Goal: Task Accomplishment & Management: Use online tool/utility

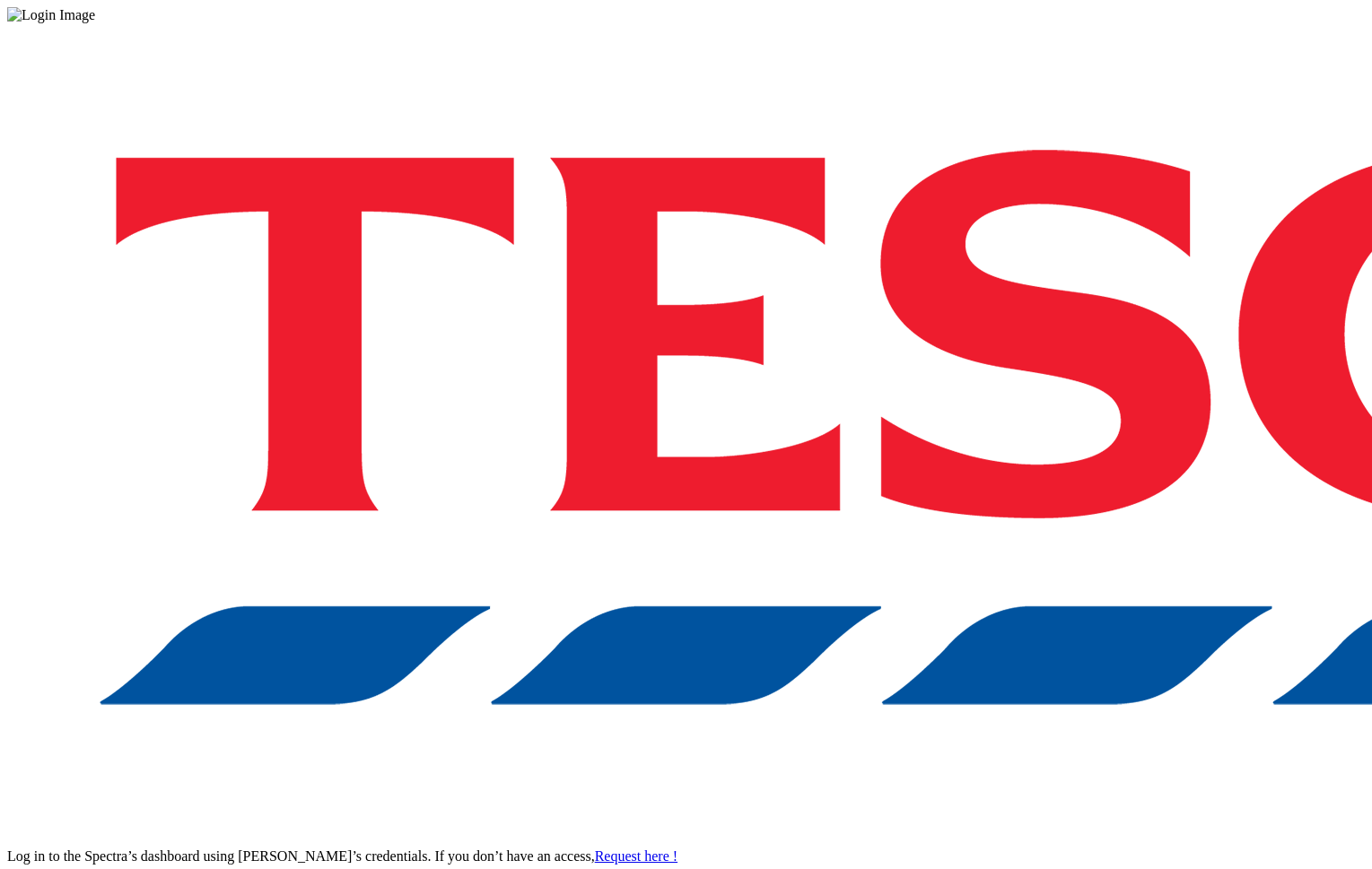
drag, startPoint x: 1062, startPoint y: 475, endPoint x: 1061, endPoint y: 488, distance: 13.0
click at [1061, 475] on div "Log in to the Spectra’s dashboard using Tesco’s credentials. If you don’t have …" at bounding box center [686, 469] width 1357 height 892
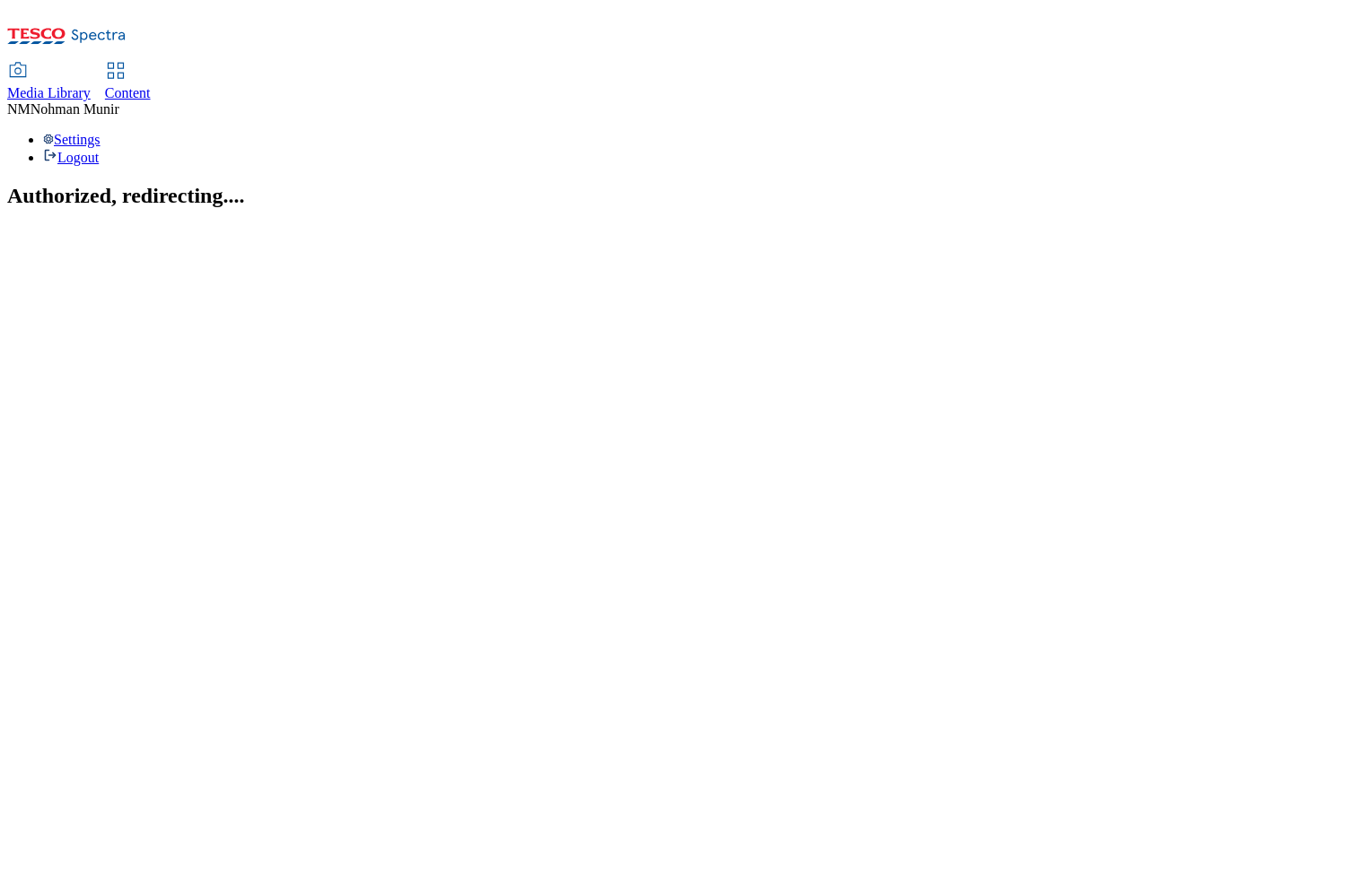
click at [151, 85] on span "Content" at bounding box center [127, 92] width 45 height 15
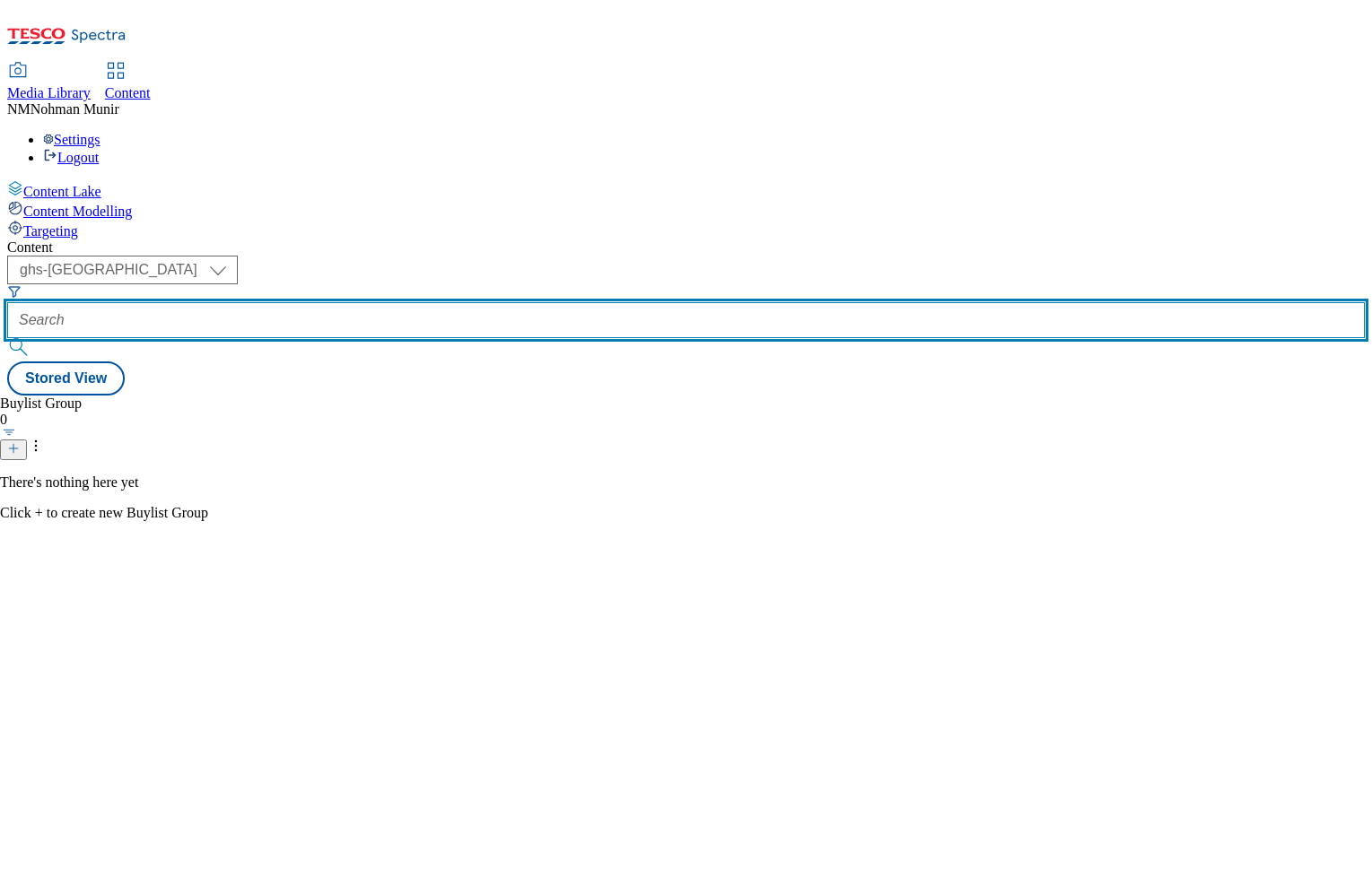
click at [505, 302] on input "text" at bounding box center [686, 320] width 1357 height 36
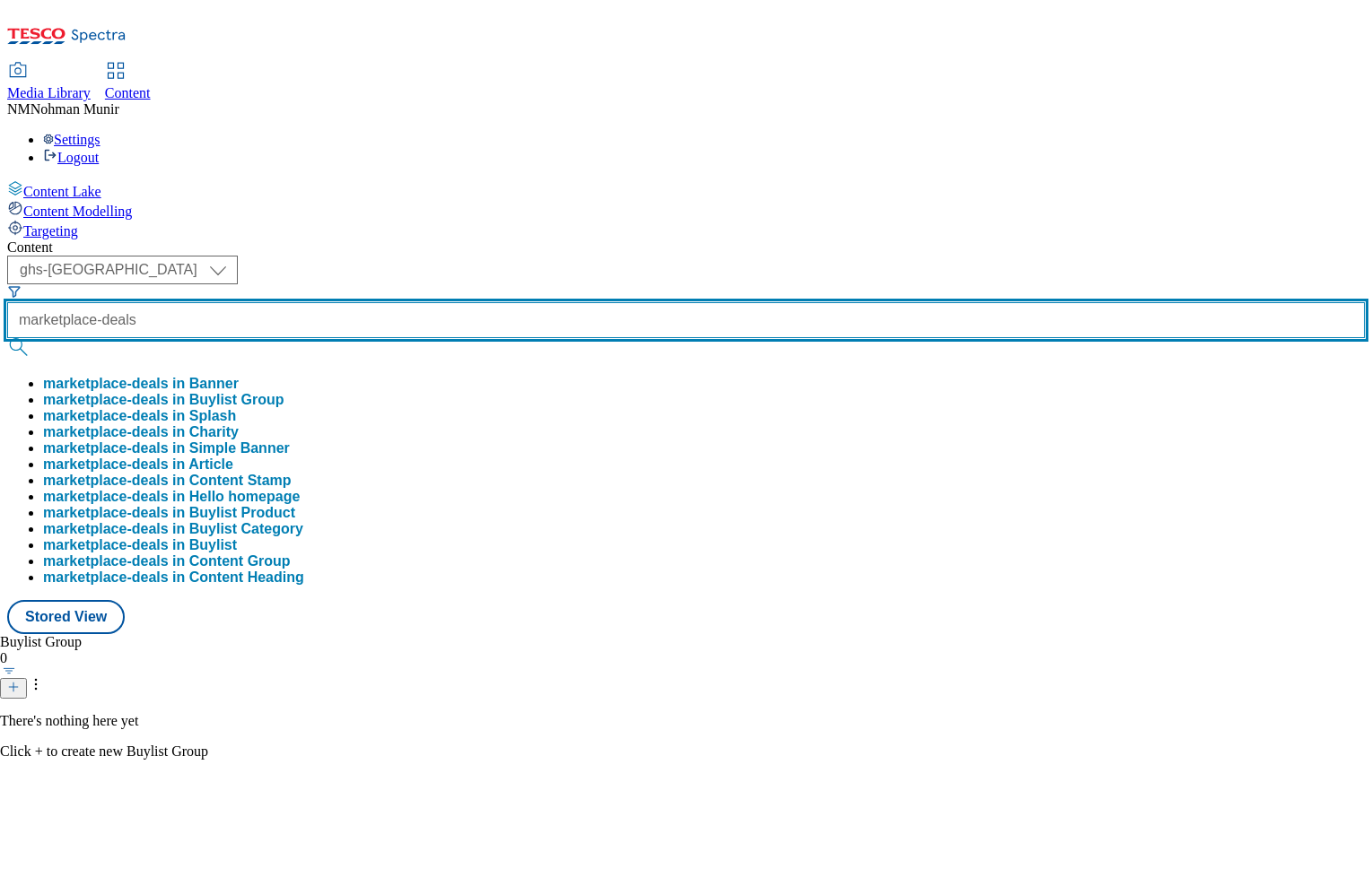
type input "marketplace-deals"
click at [7, 338] on button "submit" at bounding box center [19, 347] width 25 height 18
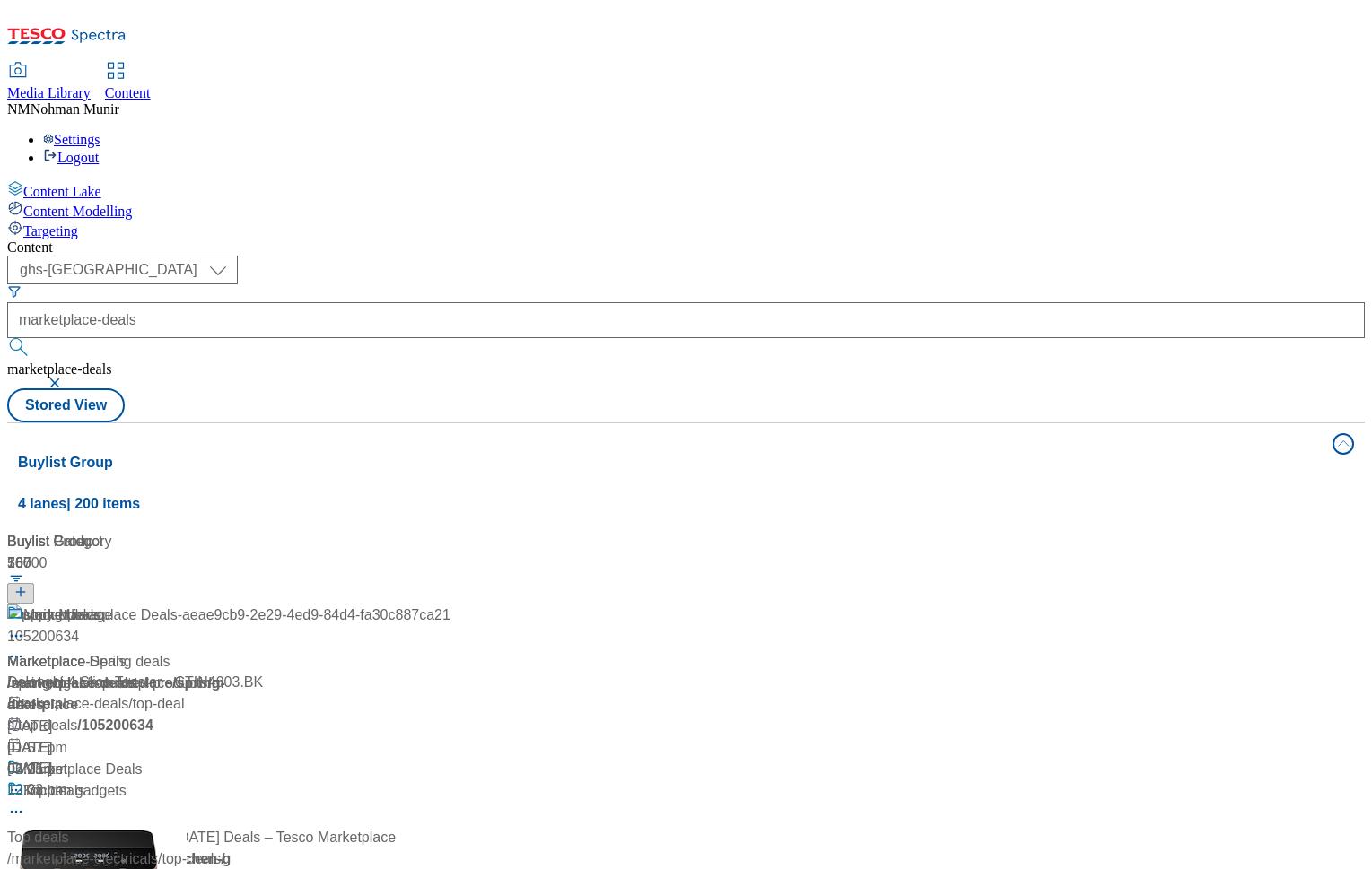
click at [450, 758] on div "Marketplace Deals" at bounding box center [228, 781] width 444 height 46
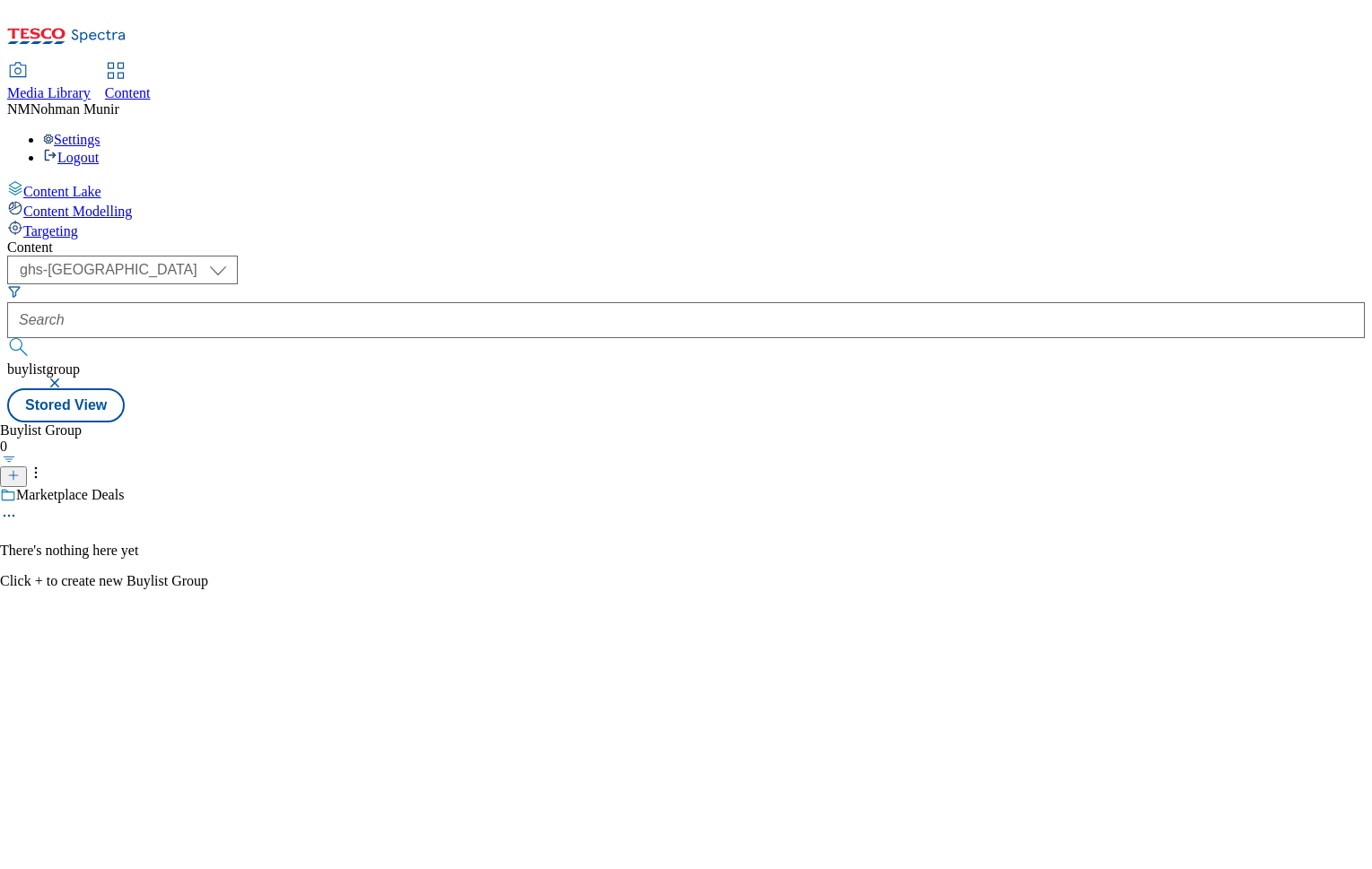
click at [18, 507] on icon at bounding box center [9, 515] width 18 height 18
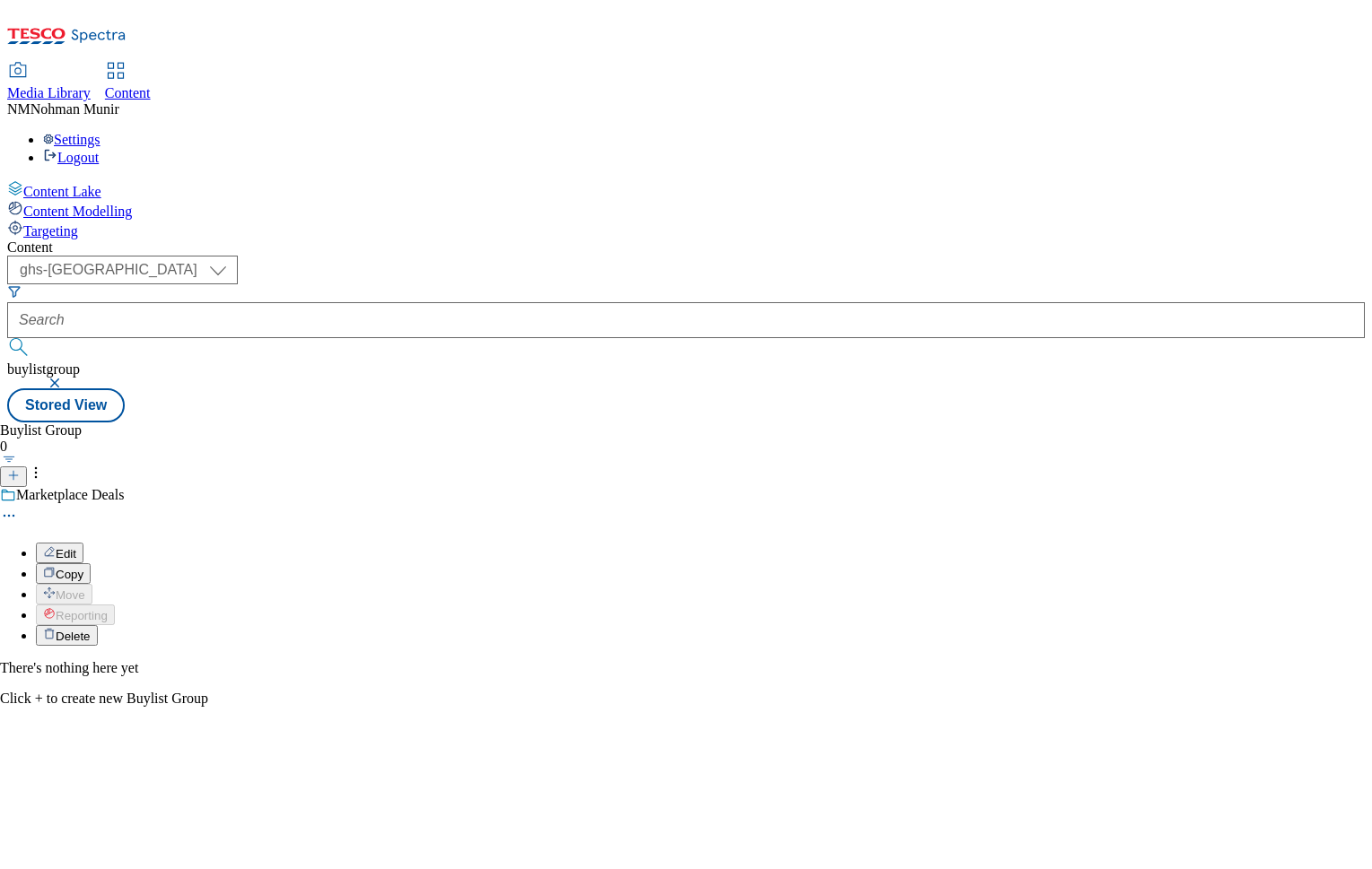
click at [208, 507] on div "Edit Copy Move Reporting Delete" at bounding box center [104, 576] width 208 height 139
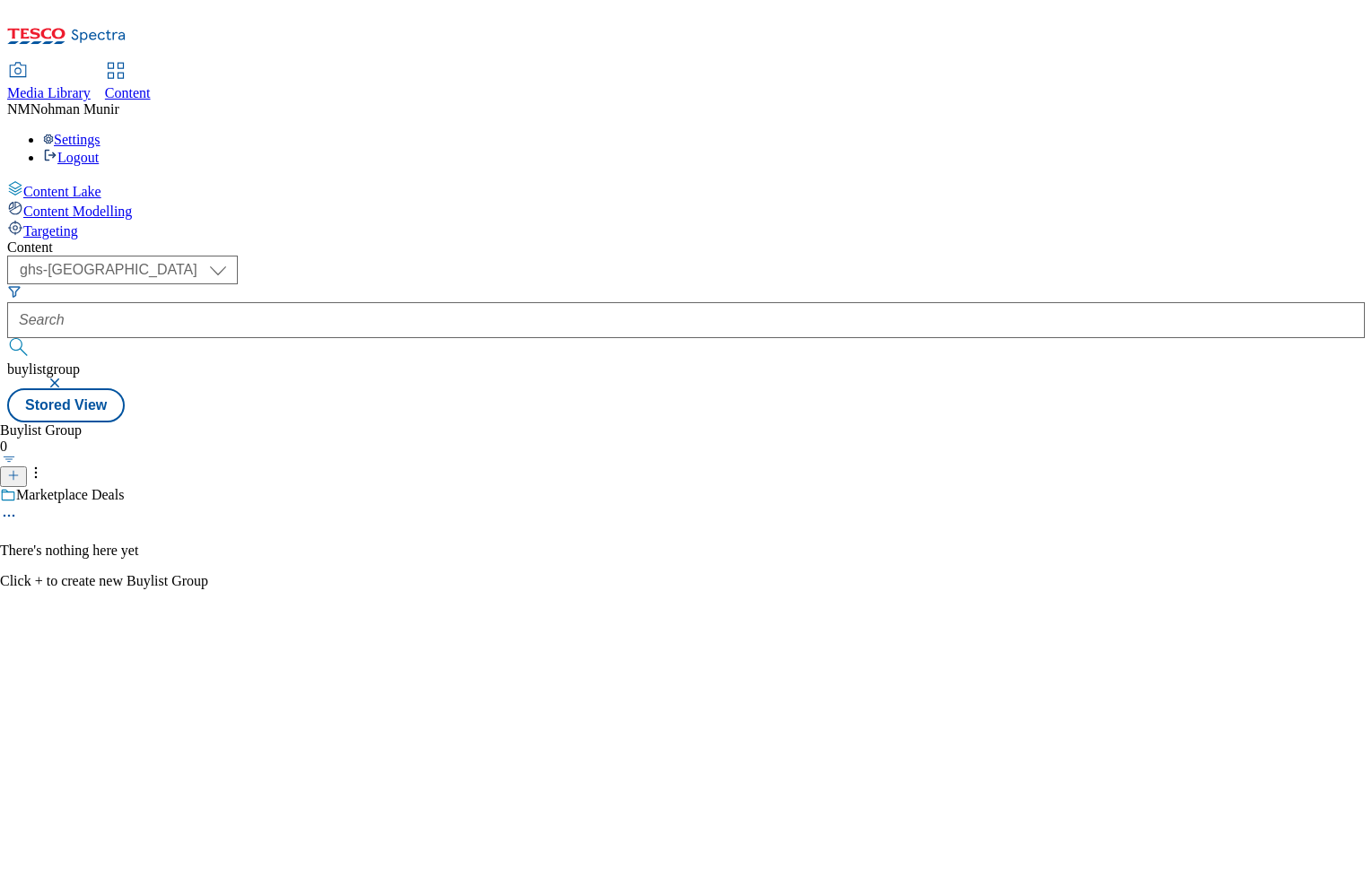
click at [123, 487] on div "Marketplace Deals" at bounding box center [69, 495] width 108 height 16
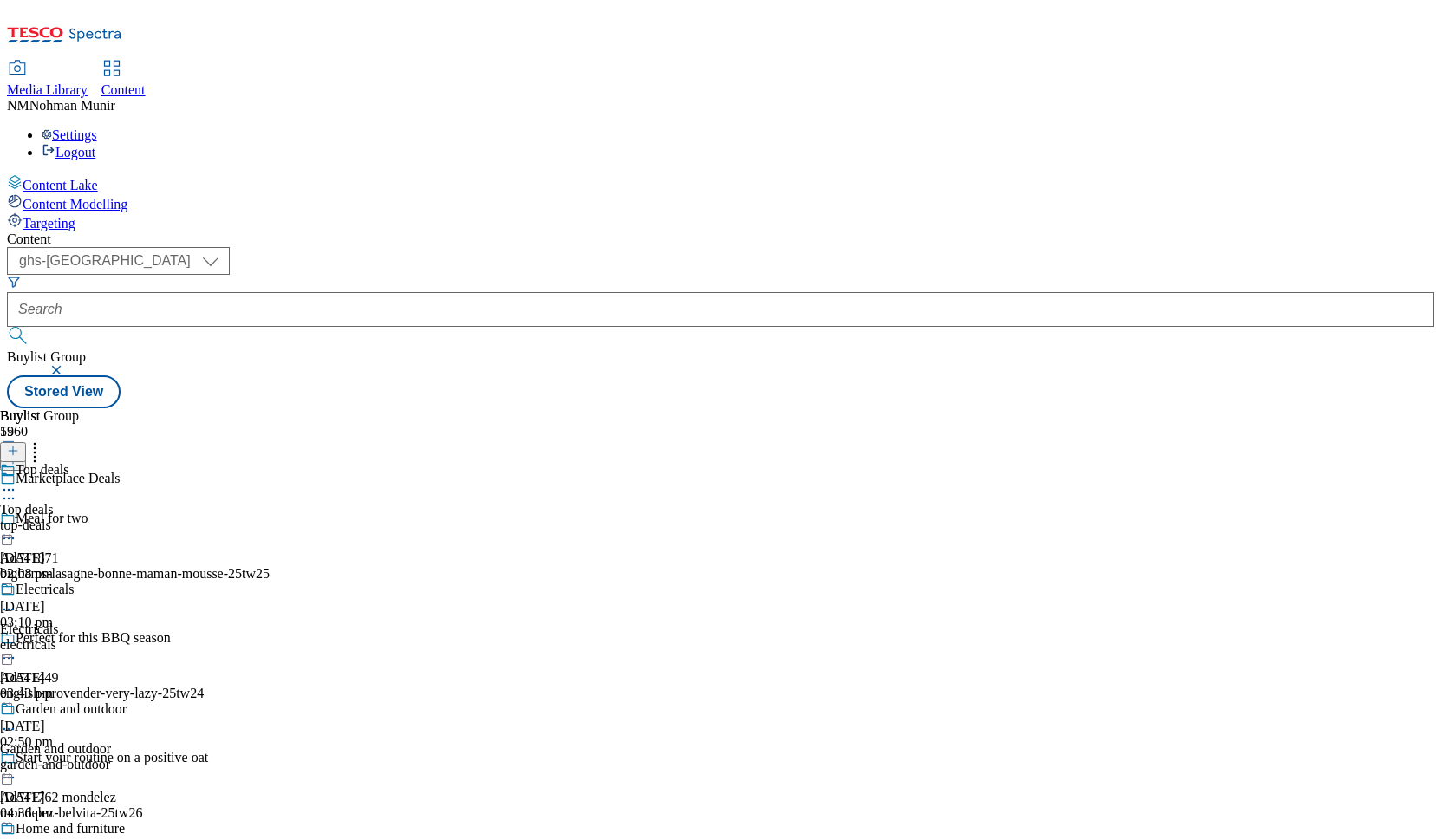
click at [137, 638] on div "electricals" at bounding box center [68, 645] width 137 height 15
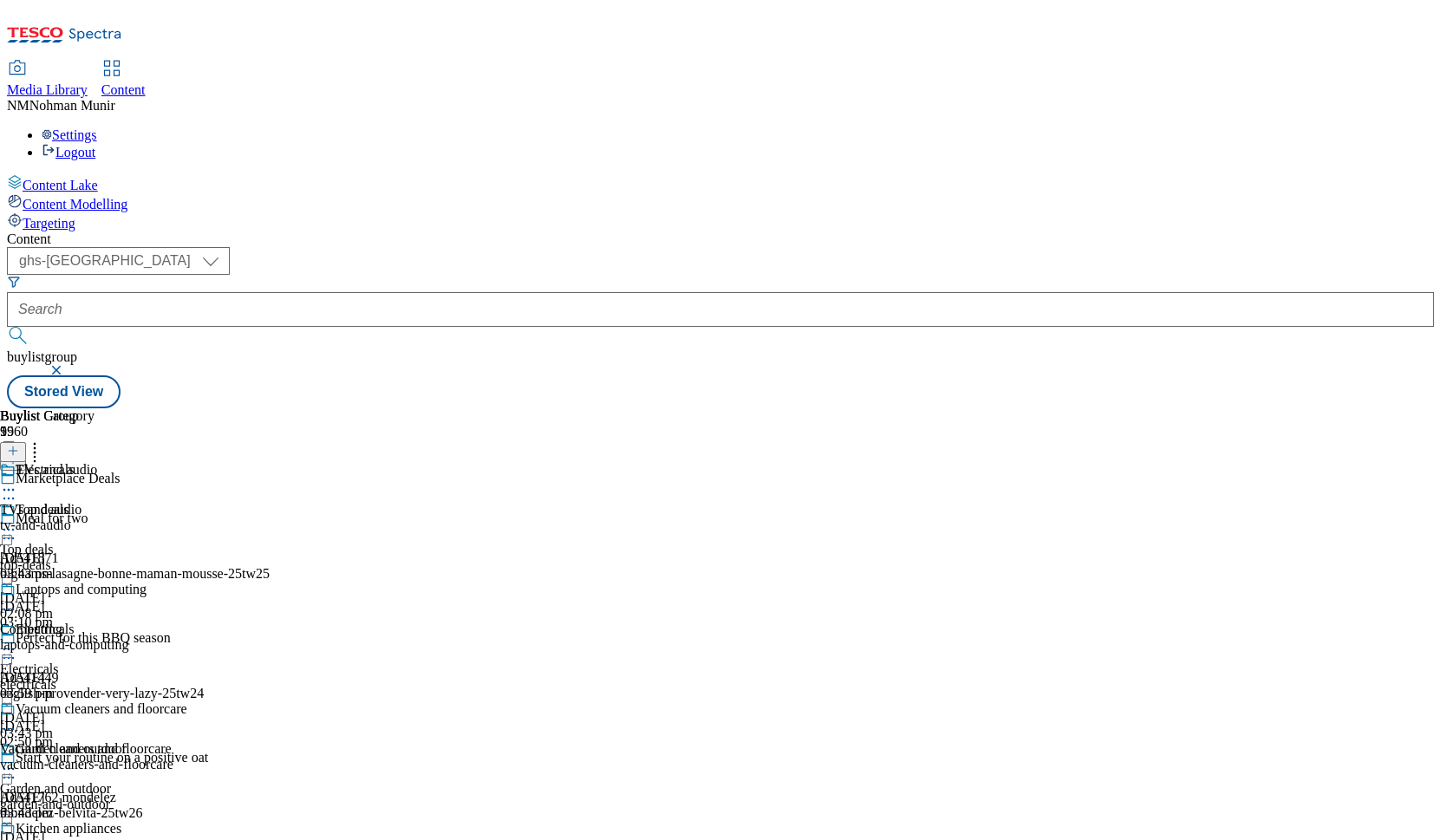
scroll to position [659, 0]
click at [17, 481] on icon at bounding box center [9, 490] width 17 height 17
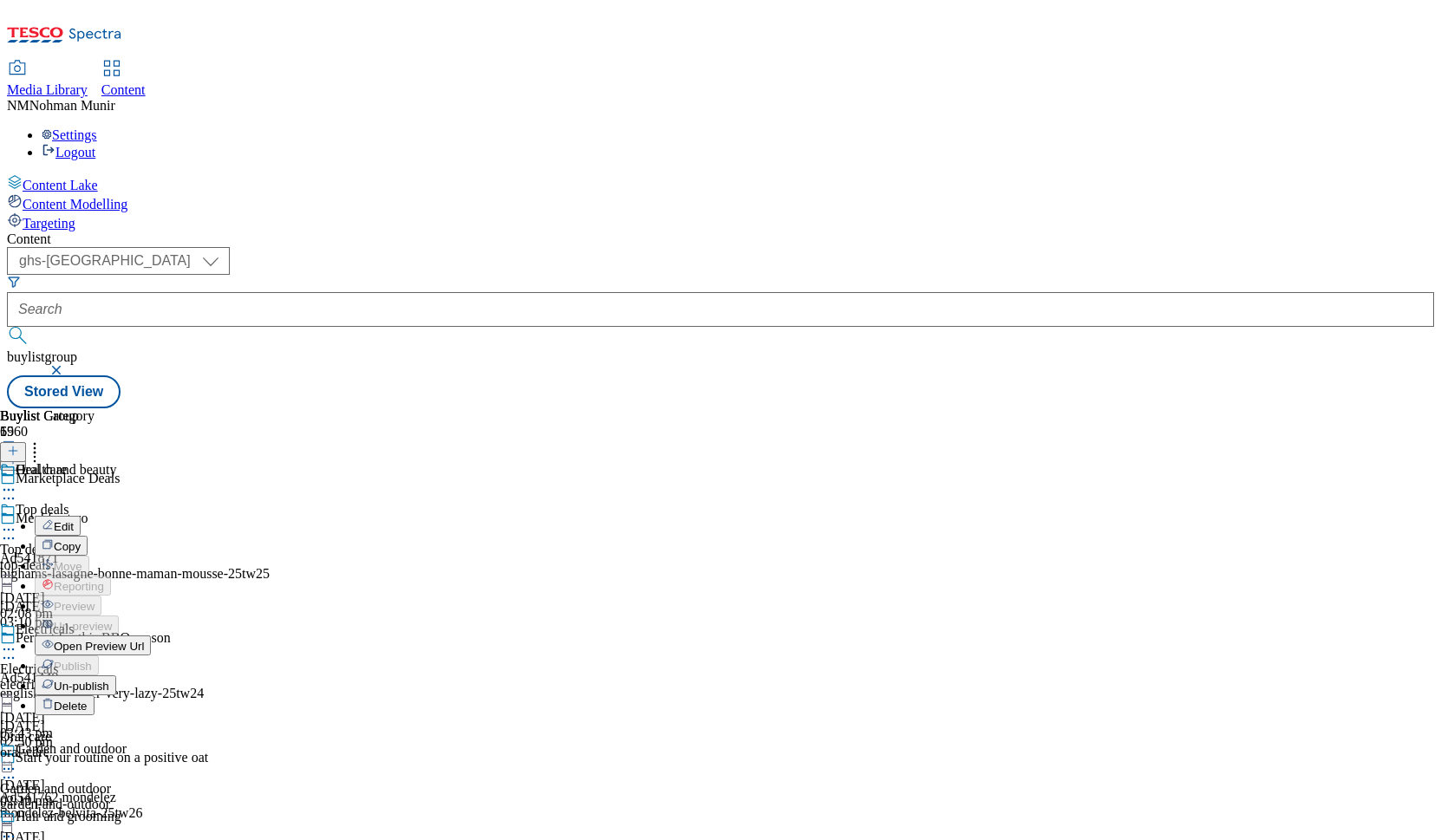
click at [109, 680] on span "Un-publish" at bounding box center [81, 686] width 55 height 13
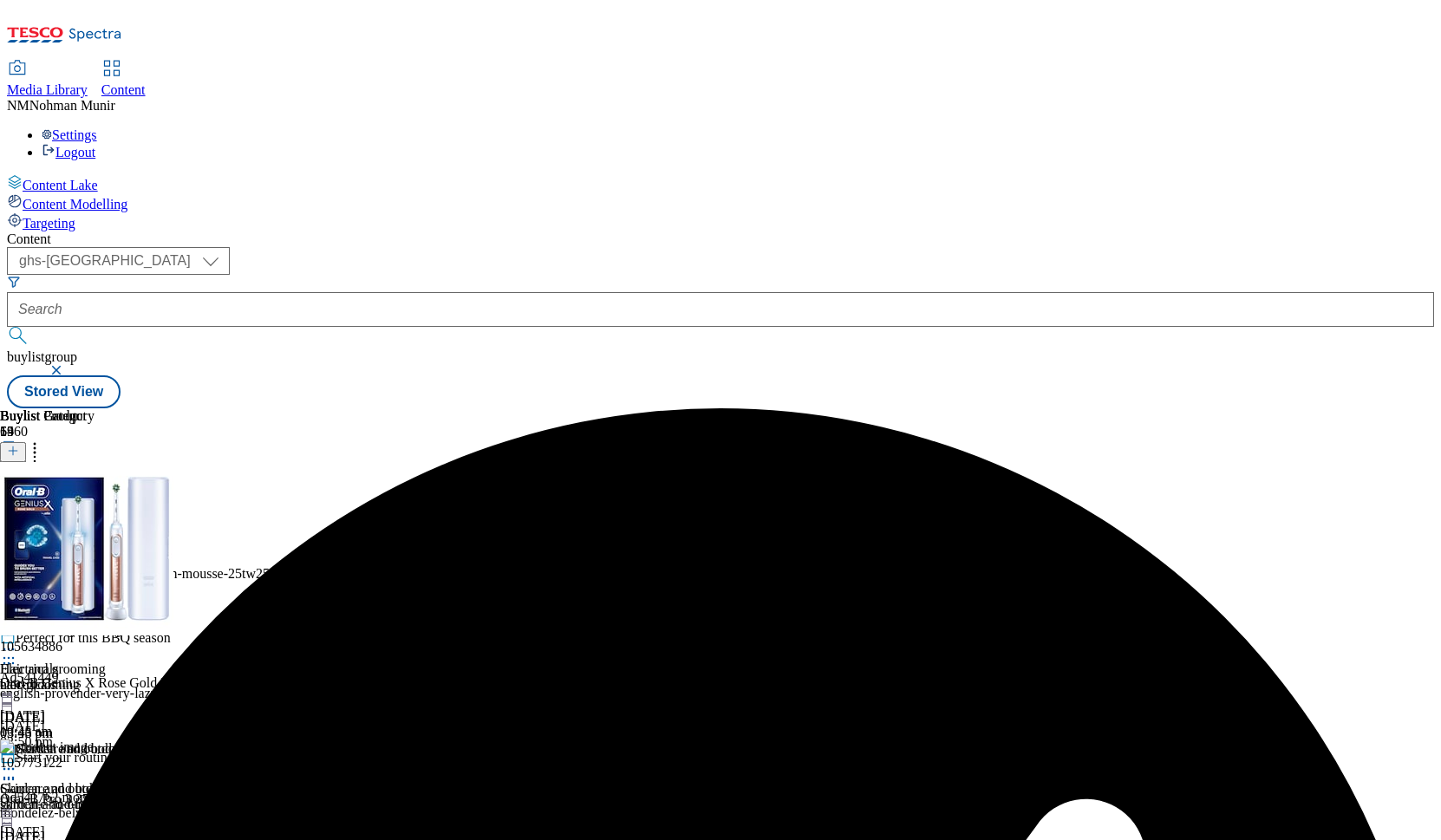
click at [17, 521] on icon at bounding box center [9, 530] width 17 height 17
click at [112, 660] on span "Un-preview" at bounding box center [82, 666] width 58 height 13
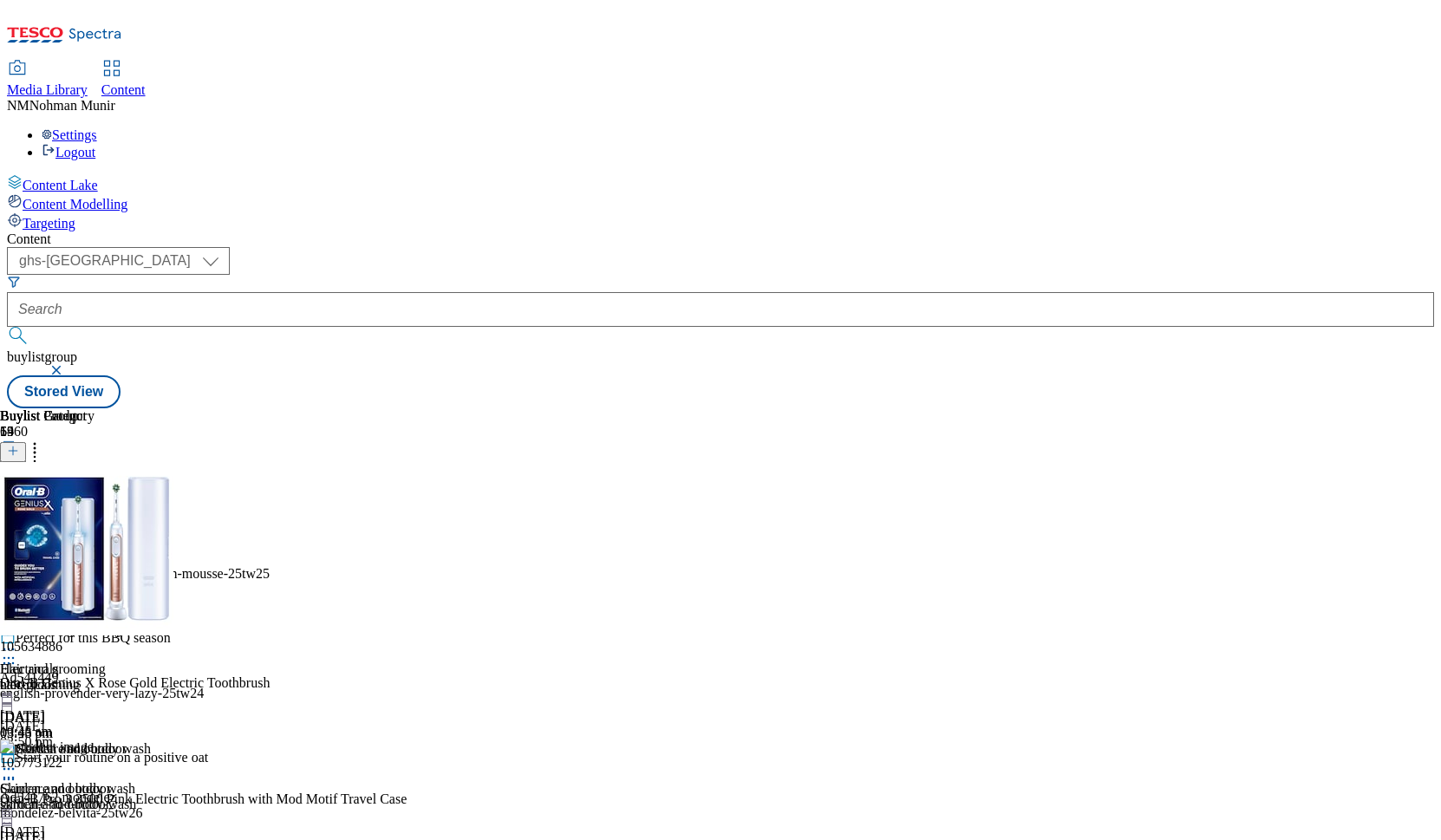
click at [19, 445] on icon at bounding box center [12, 451] width 12 height 12
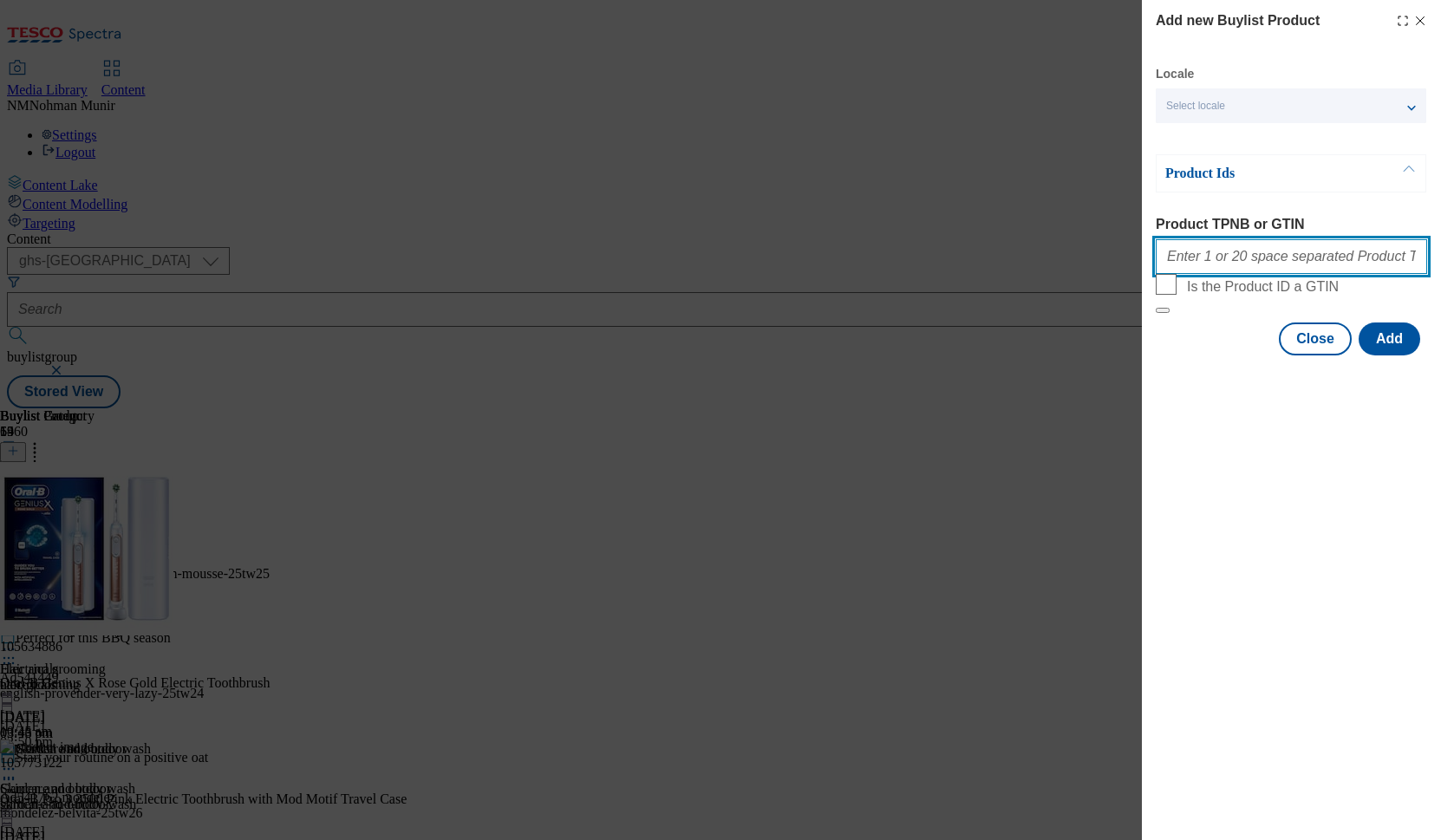
click at [1203, 272] on input "Product TPNB or GTIN" at bounding box center [1292, 257] width 271 height 34
paste input "105260576 105260569 105183338 105183339 105260567 105359981 105260566 105378208"
type input "105260576 105260569 105183338 105183339 105260567 105359981 105260566 105378208"
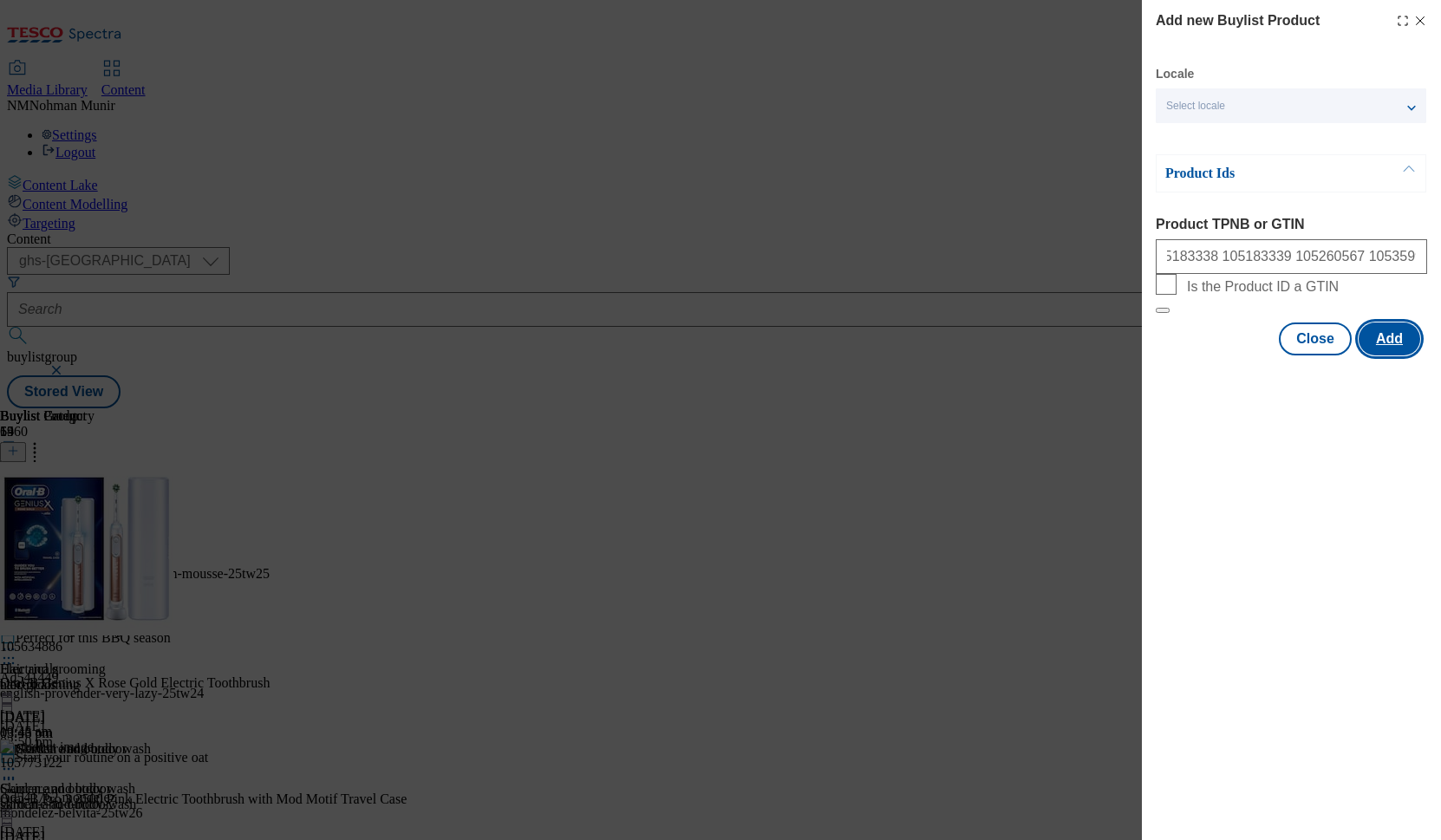
click at [1325, 355] on button "Add" at bounding box center [1389, 339] width 61 height 33
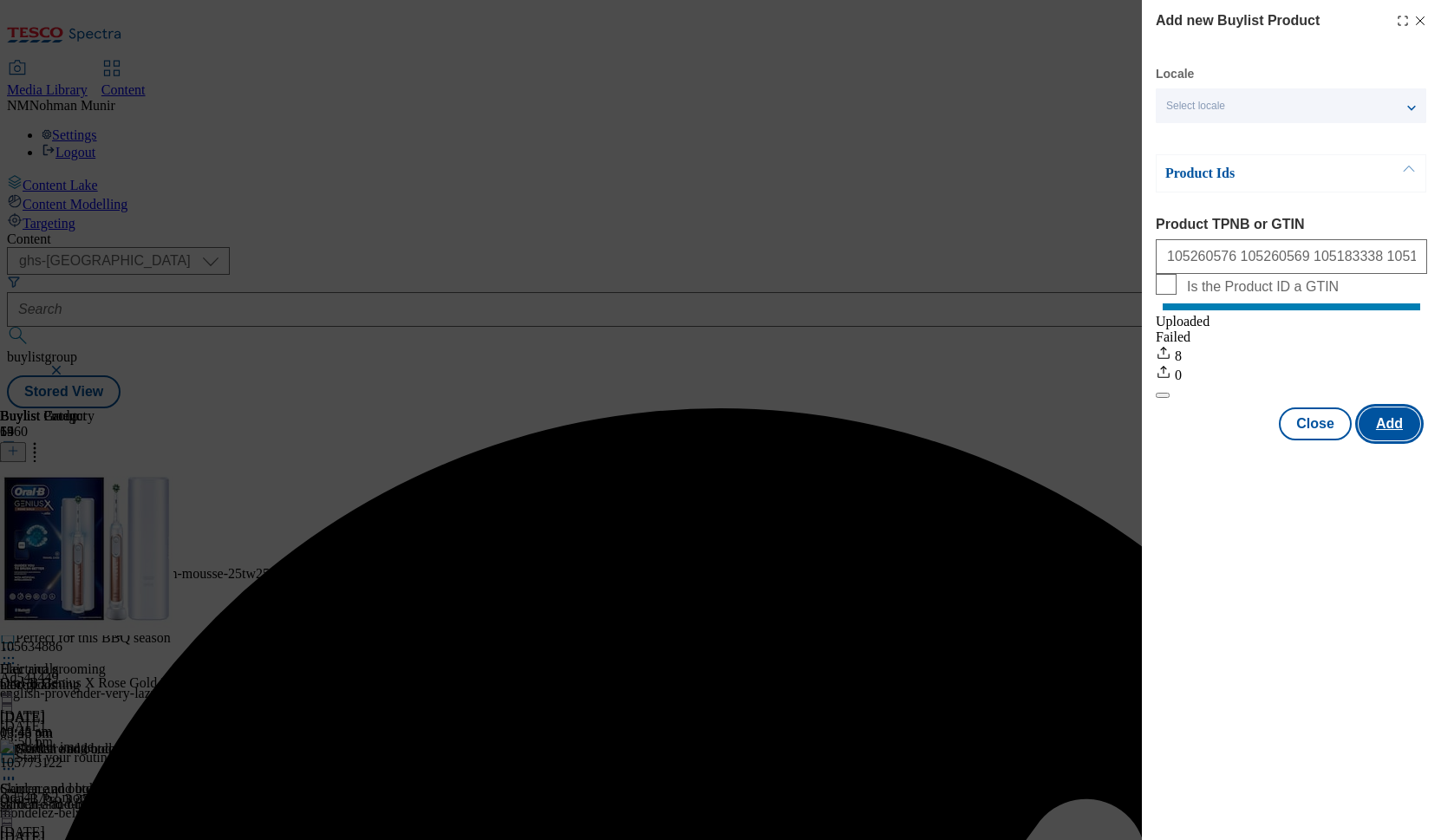
scroll to position [0, 0]
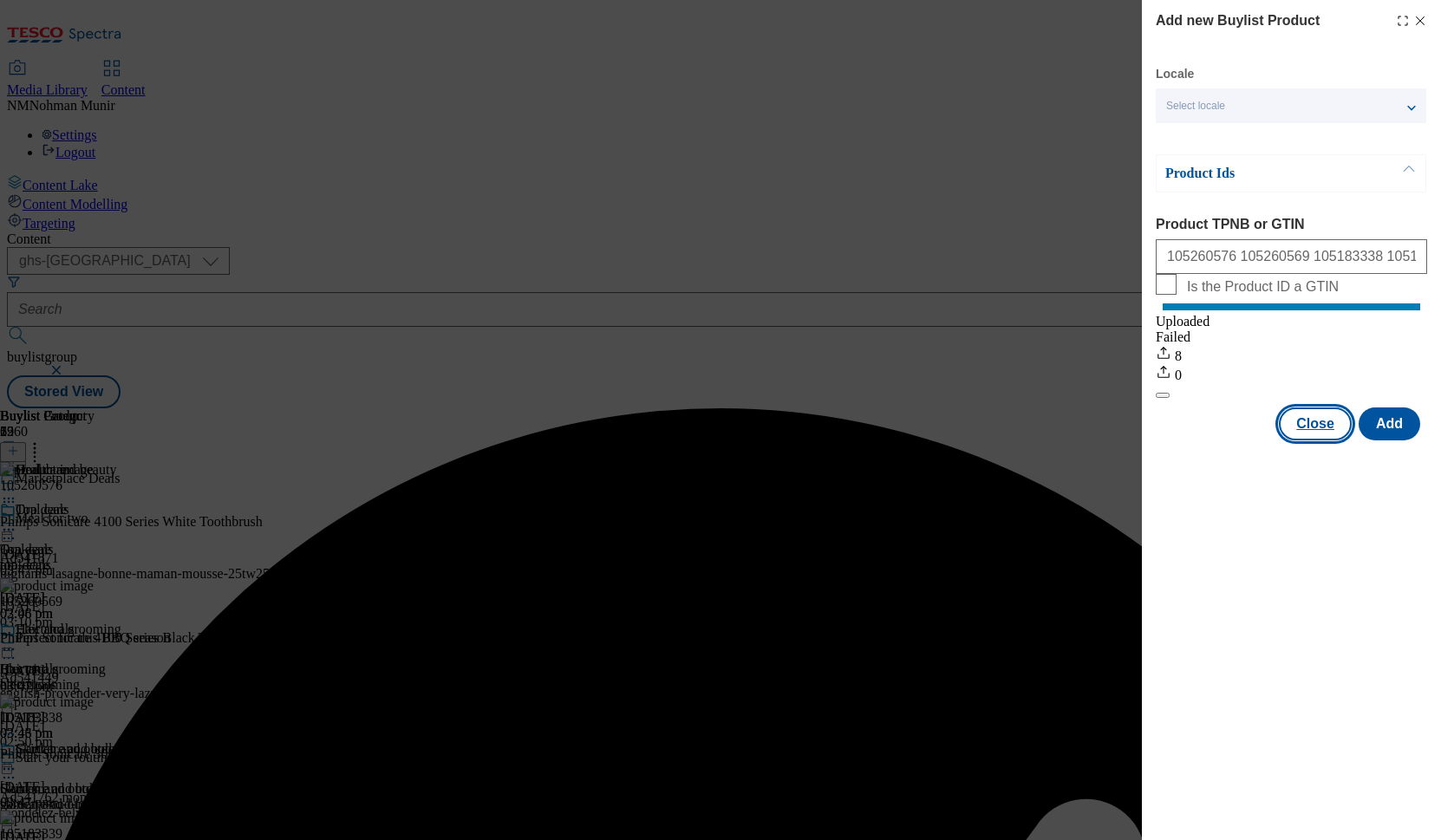
click at [1325, 440] on button "Close" at bounding box center [1316, 424] width 73 height 33
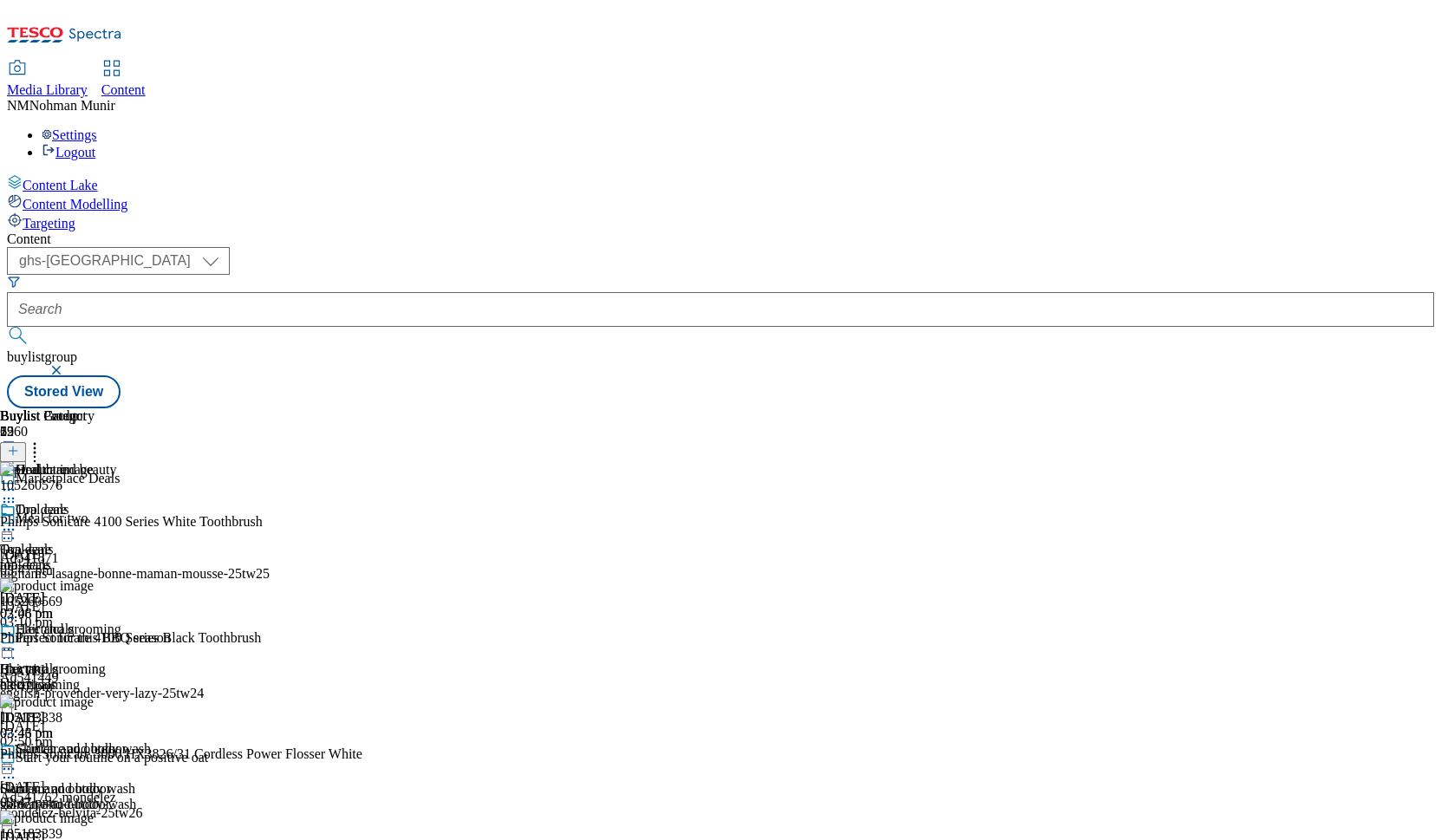
scroll to position [0, 98]
click at [43, 439] on icon at bounding box center [34, 448] width 17 height 17
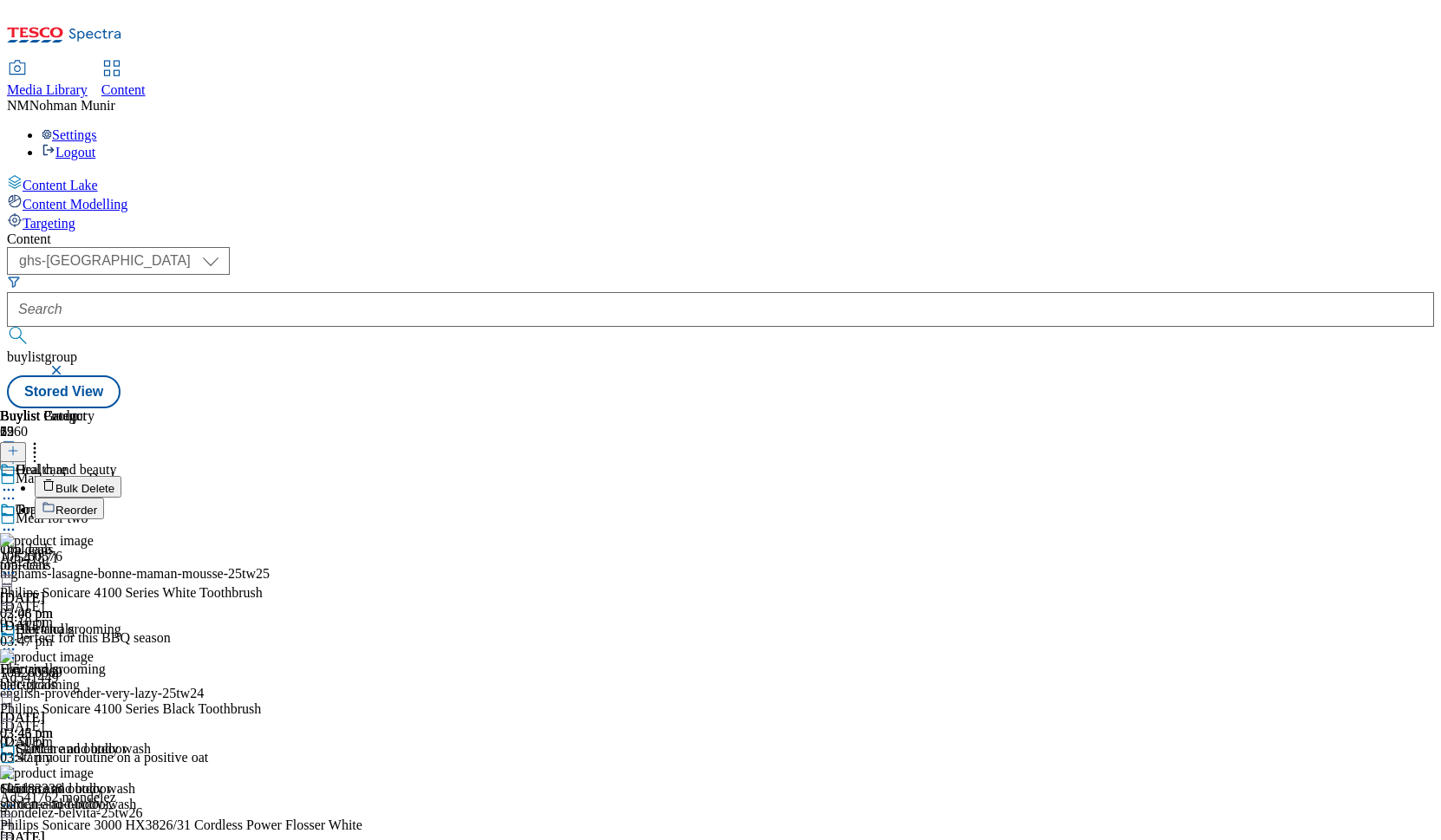
click at [104, 497] on button "Reorder" at bounding box center [69, 508] width 70 height 22
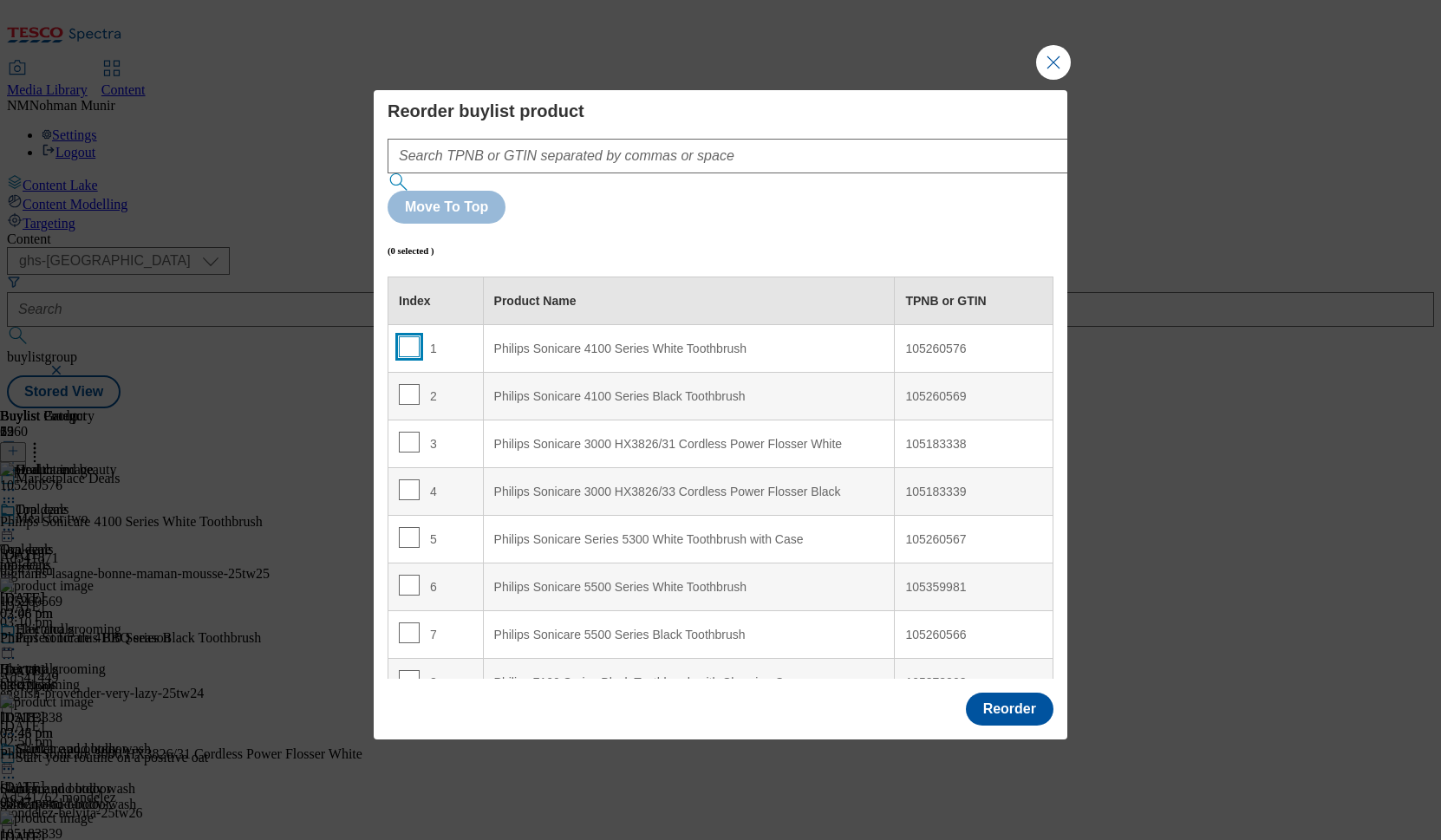
click at [399, 336] on input "Modal" at bounding box center [410, 346] width 21 height 21
checkbox input "true"
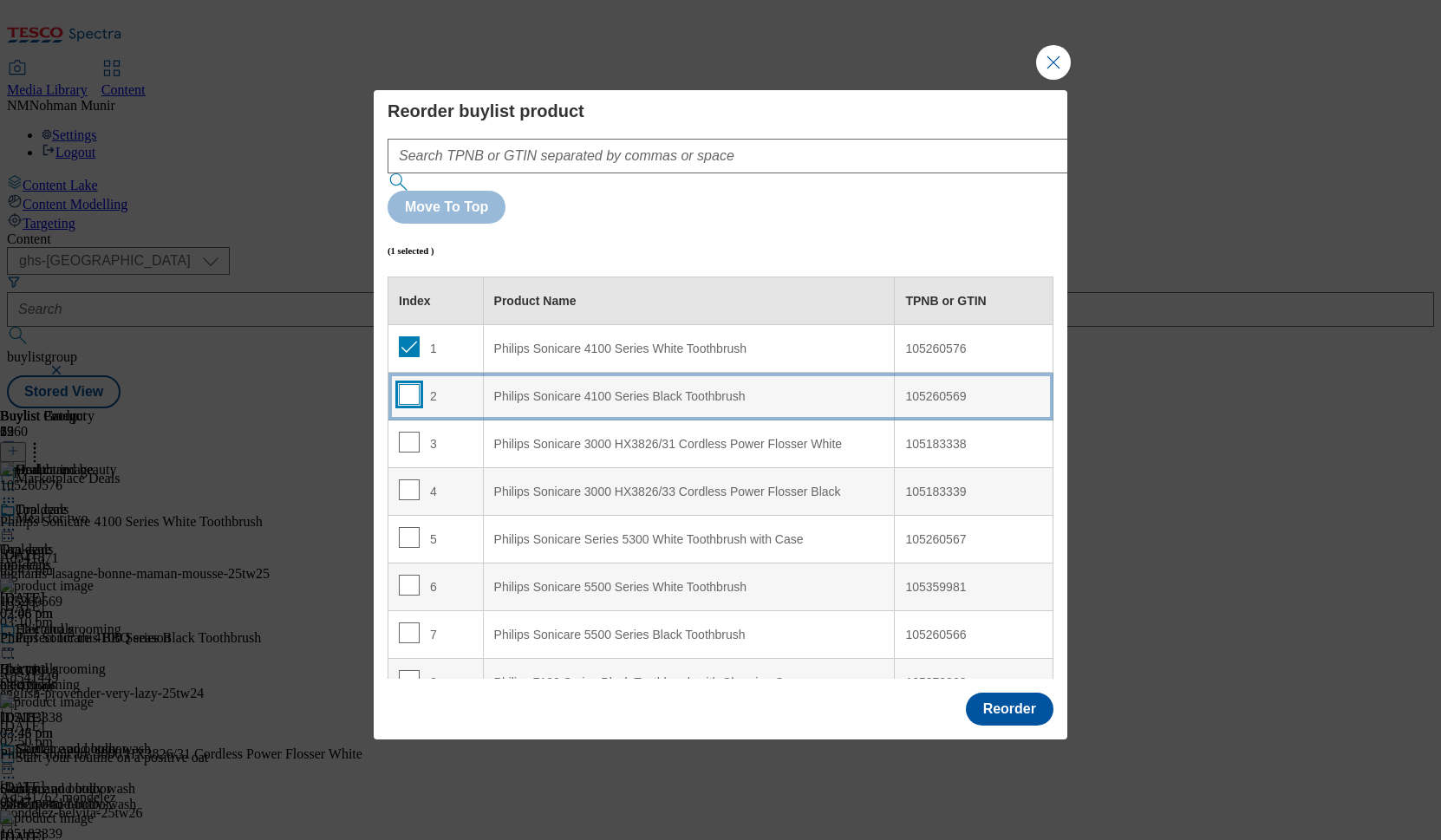
click at [400, 384] on input "Modal" at bounding box center [410, 394] width 21 height 21
checkbox input "true"
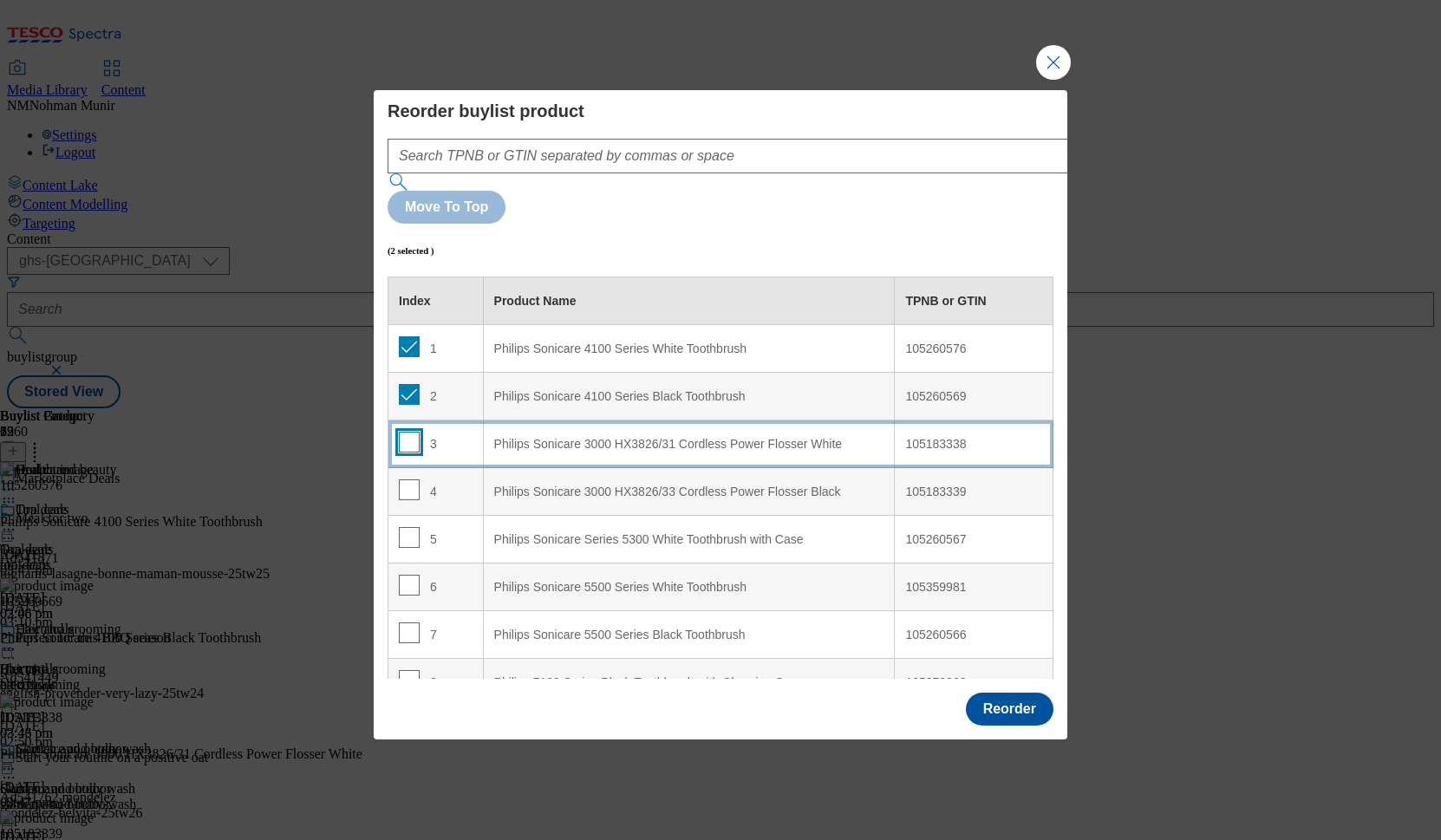
click at [409, 431] on input "Modal" at bounding box center [410, 442] width 21 height 21
checkbox input "true"
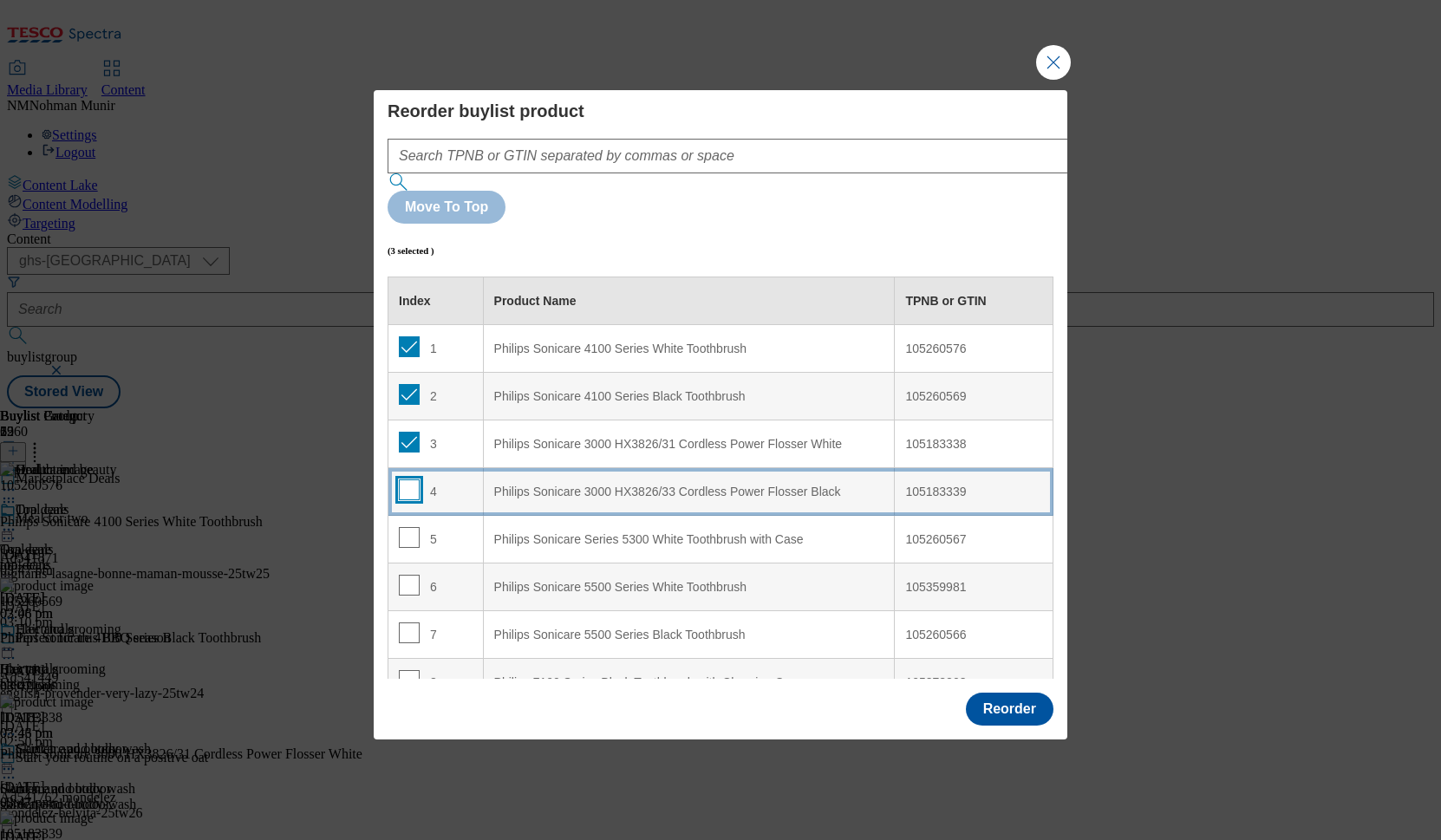
click at [412, 479] on input "Modal" at bounding box center [410, 490] width 21 height 21
checkbox input "true"
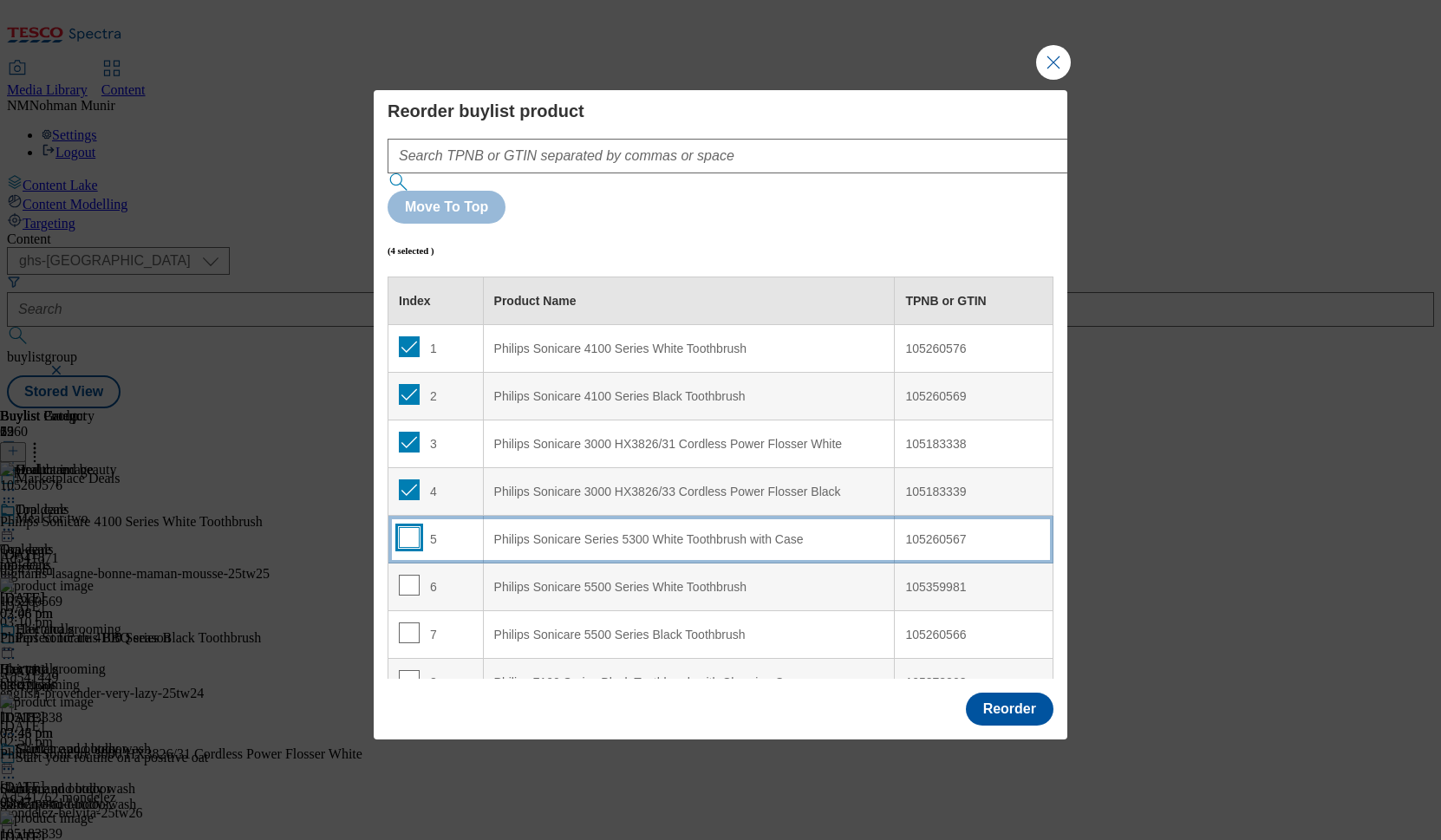
click at [402, 527] on input "Modal" at bounding box center [410, 537] width 21 height 21
checkbox input "true"
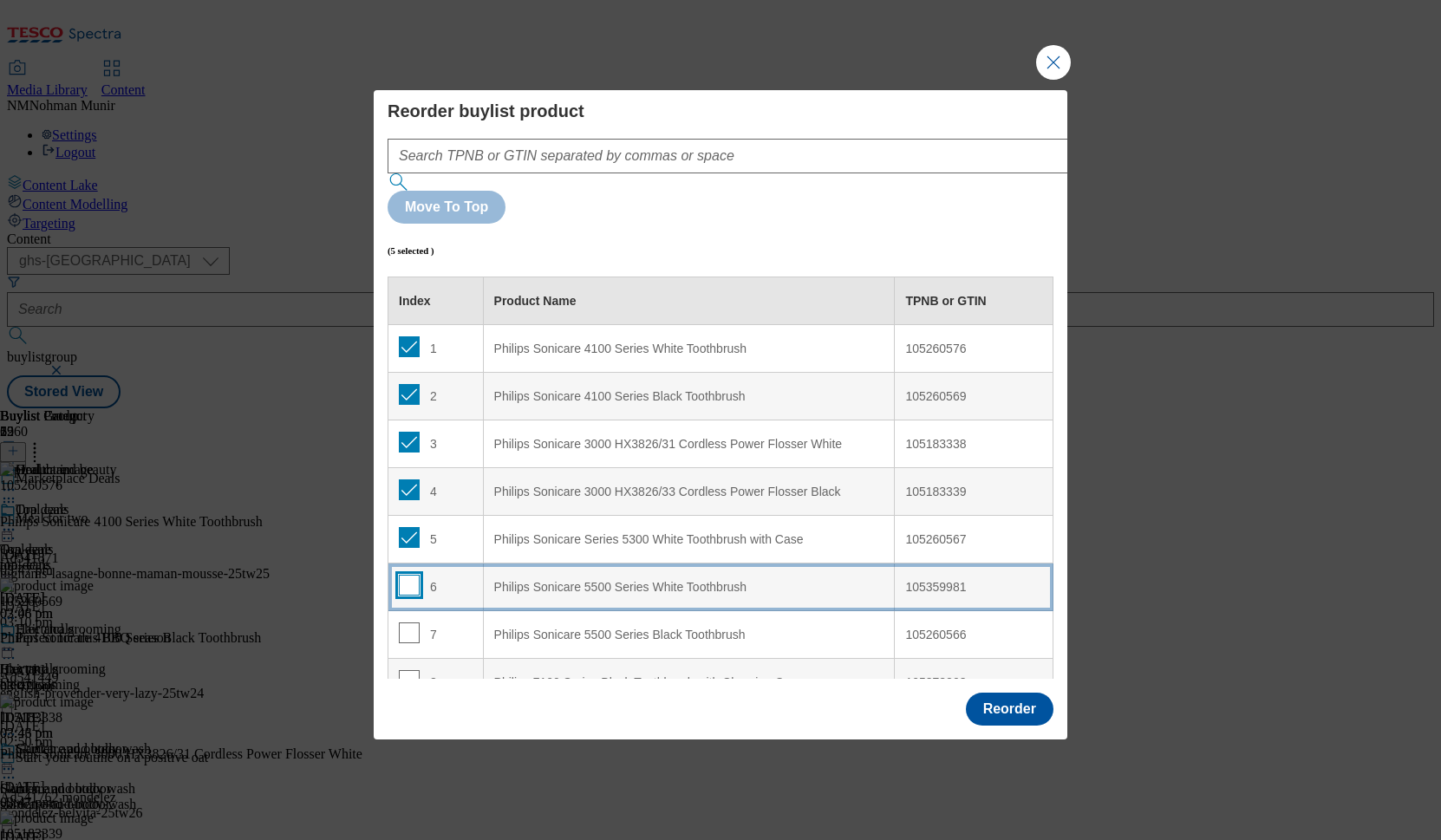
click at [406, 575] on input "Modal" at bounding box center [410, 585] width 21 height 21
checkbox input "true"
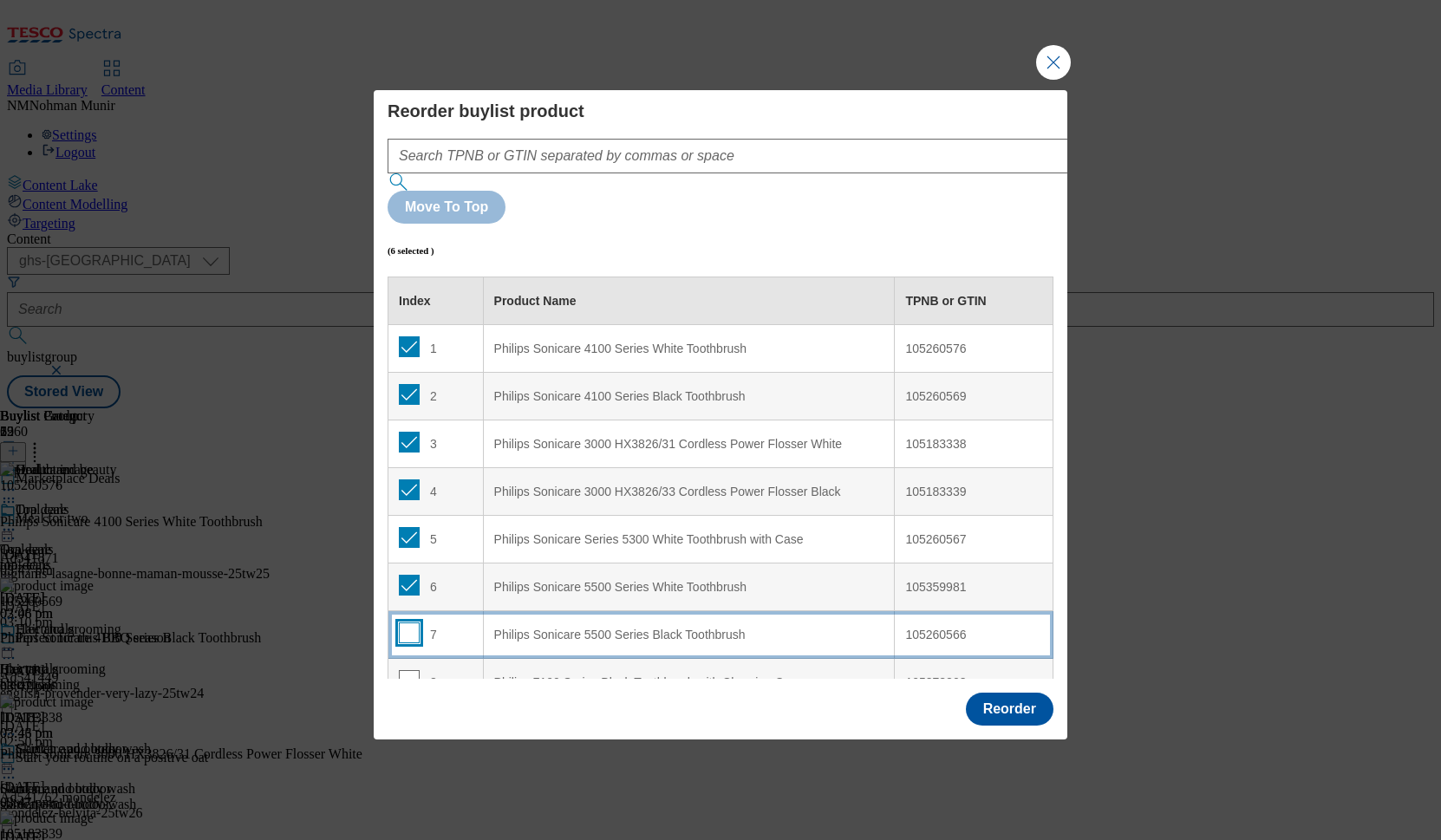
click at [405, 622] on input "Modal" at bounding box center [410, 633] width 21 height 21
checkbox input "true"
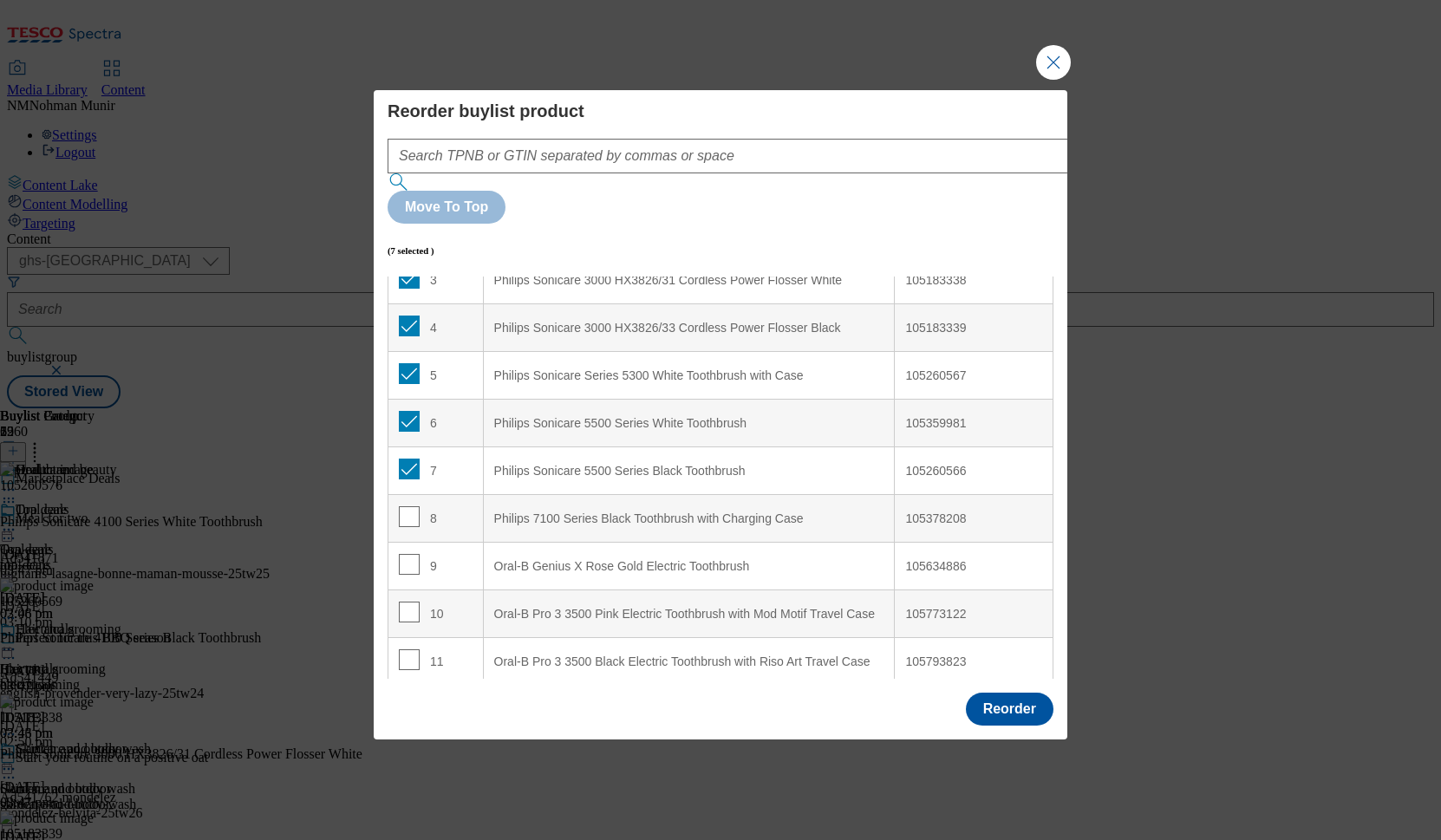
scroll to position [181, 0]
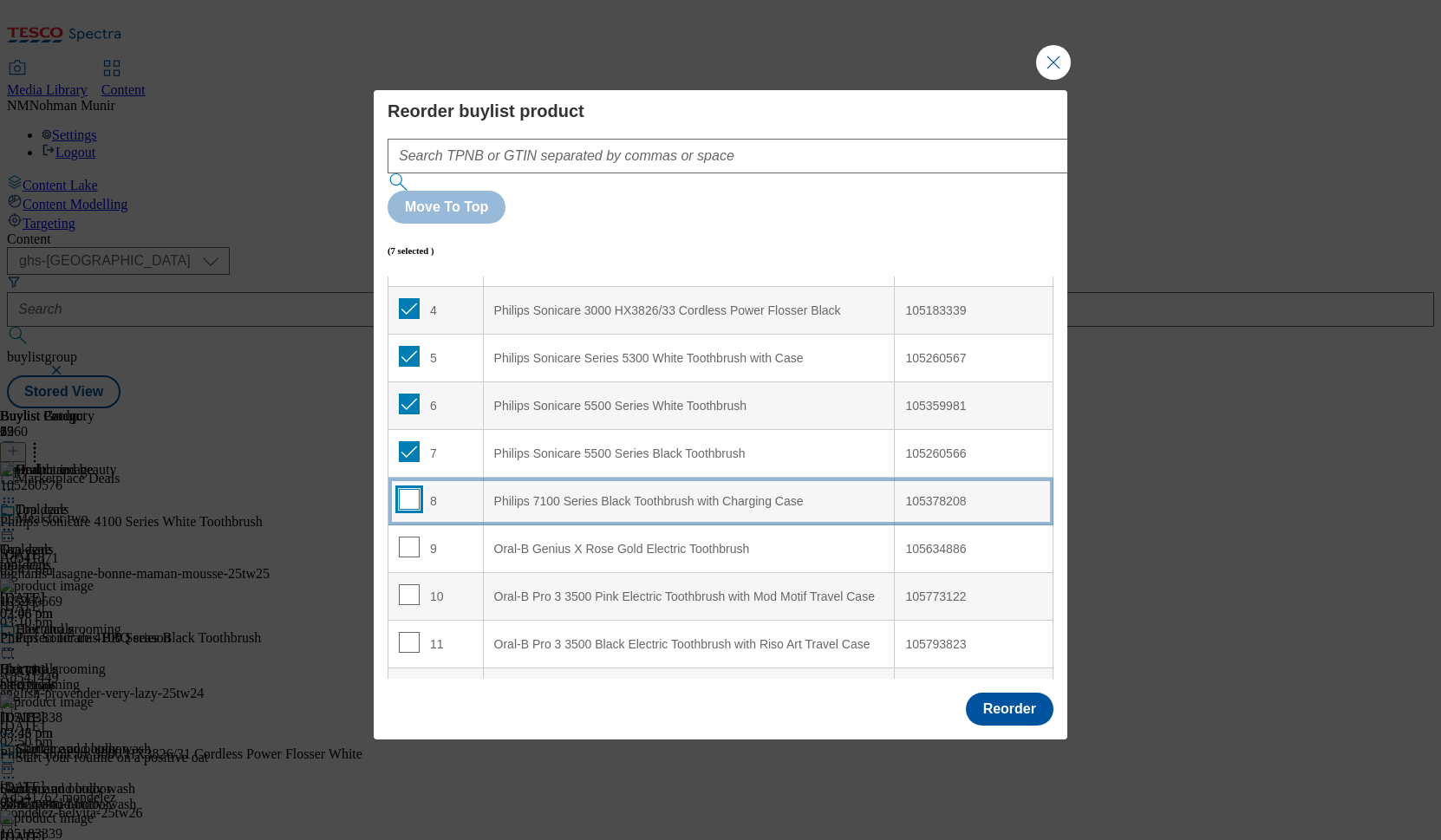
click at [407, 489] on input "Modal" at bounding box center [410, 499] width 21 height 21
checkbox input "true"
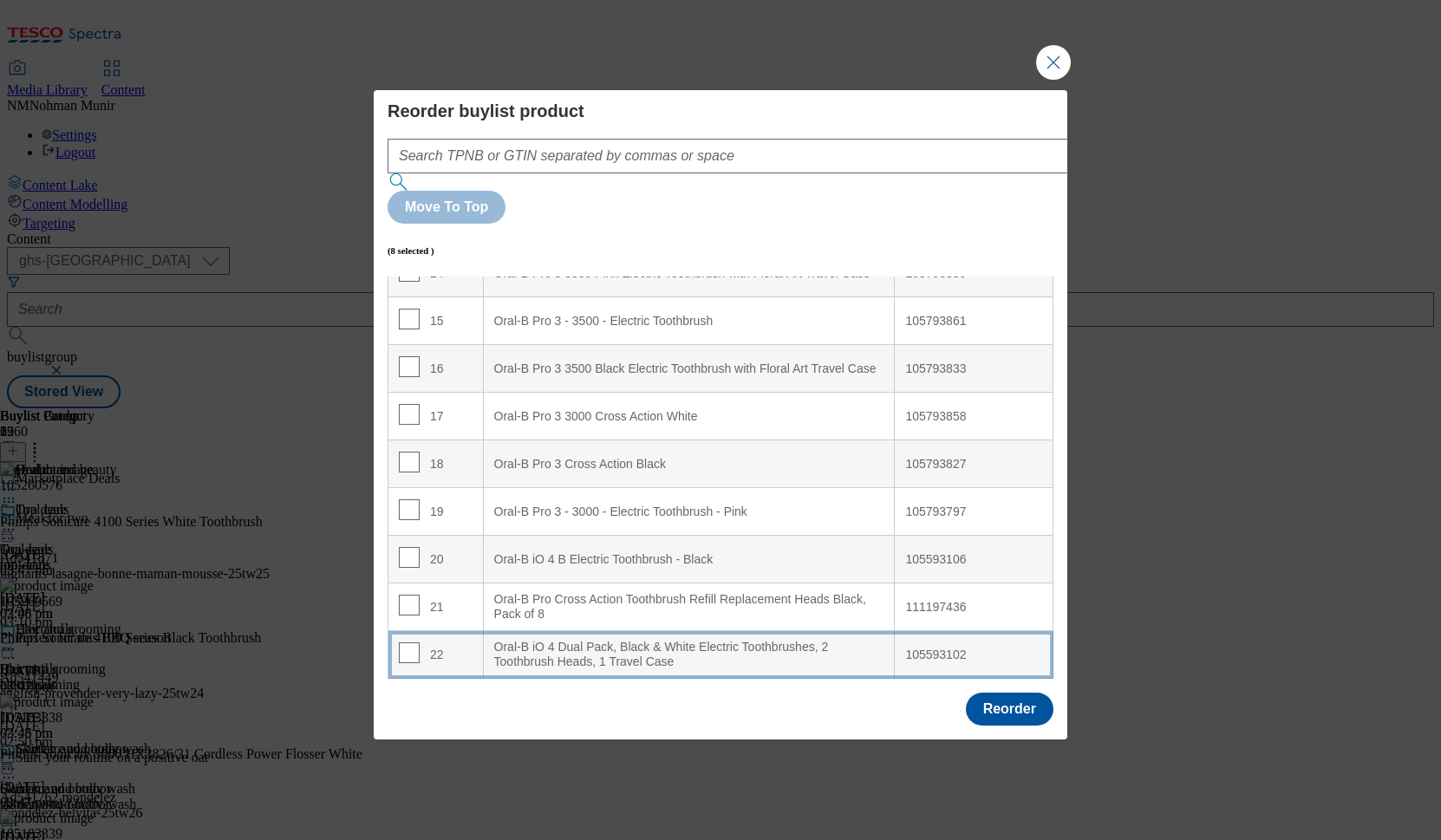
click at [723, 640] on div "Oral-B iO 4 Dual Pack, Black & White Electric Toothbrushes, 2 Toothbrush Heads,…" at bounding box center [689, 655] width 391 height 31
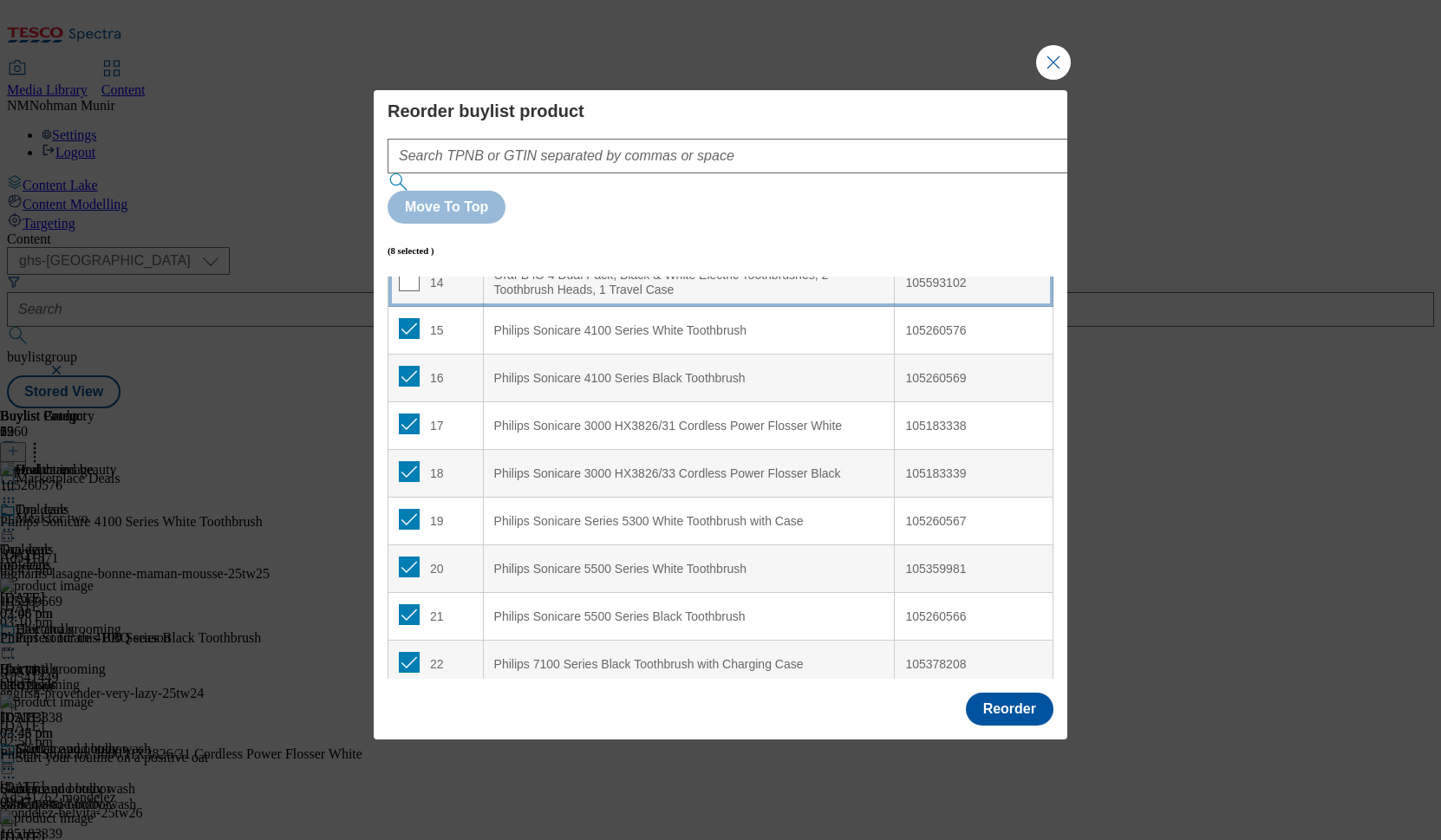
scroll to position [695, 0]
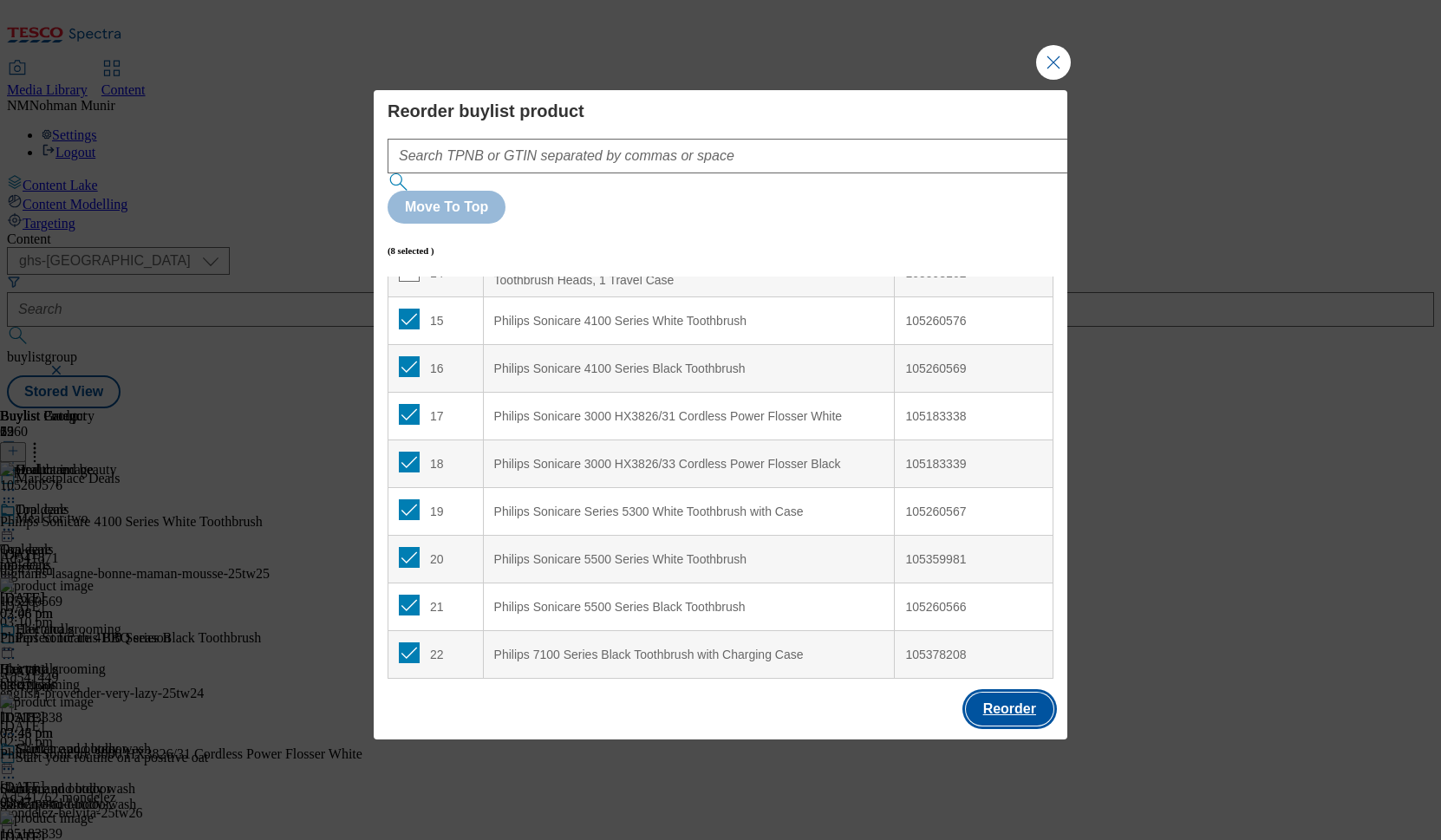
click at [995, 693] on button "Reorder" at bounding box center [1010, 709] width 88 height 33
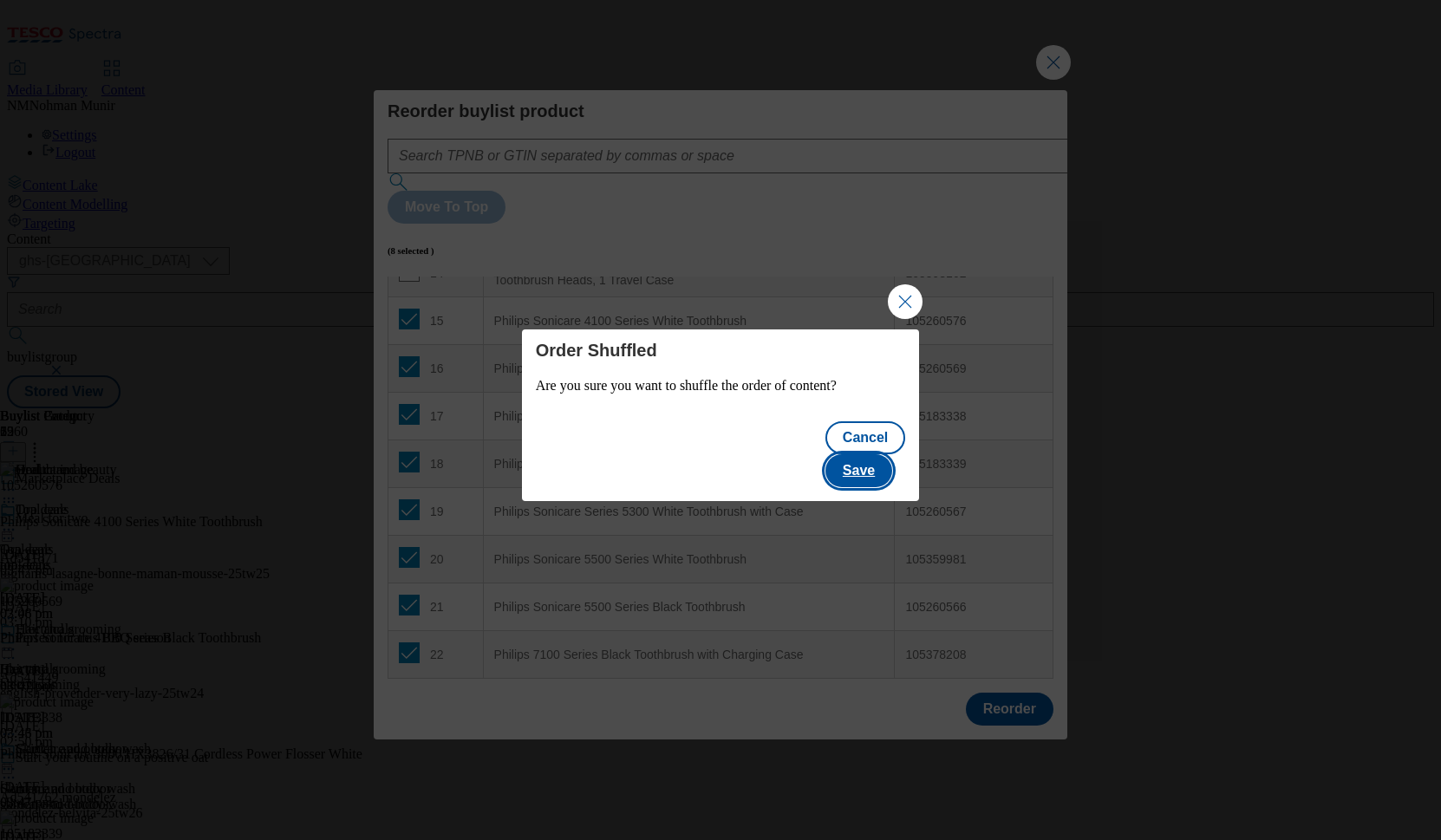
click at [884, 457] on button "Save" at bounding box center [859, 471] width 67 height 33
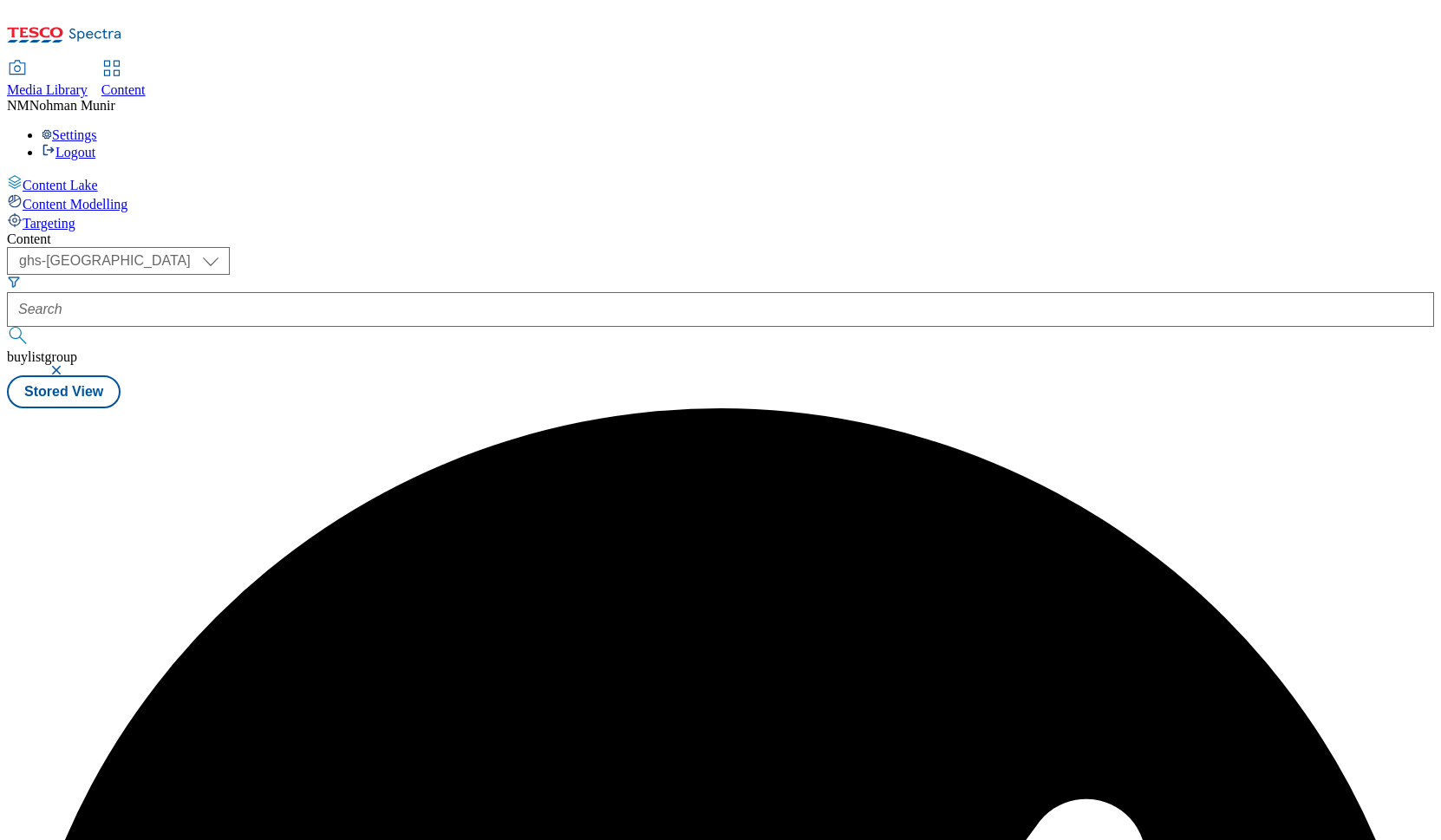
scroll to position [0, 0]
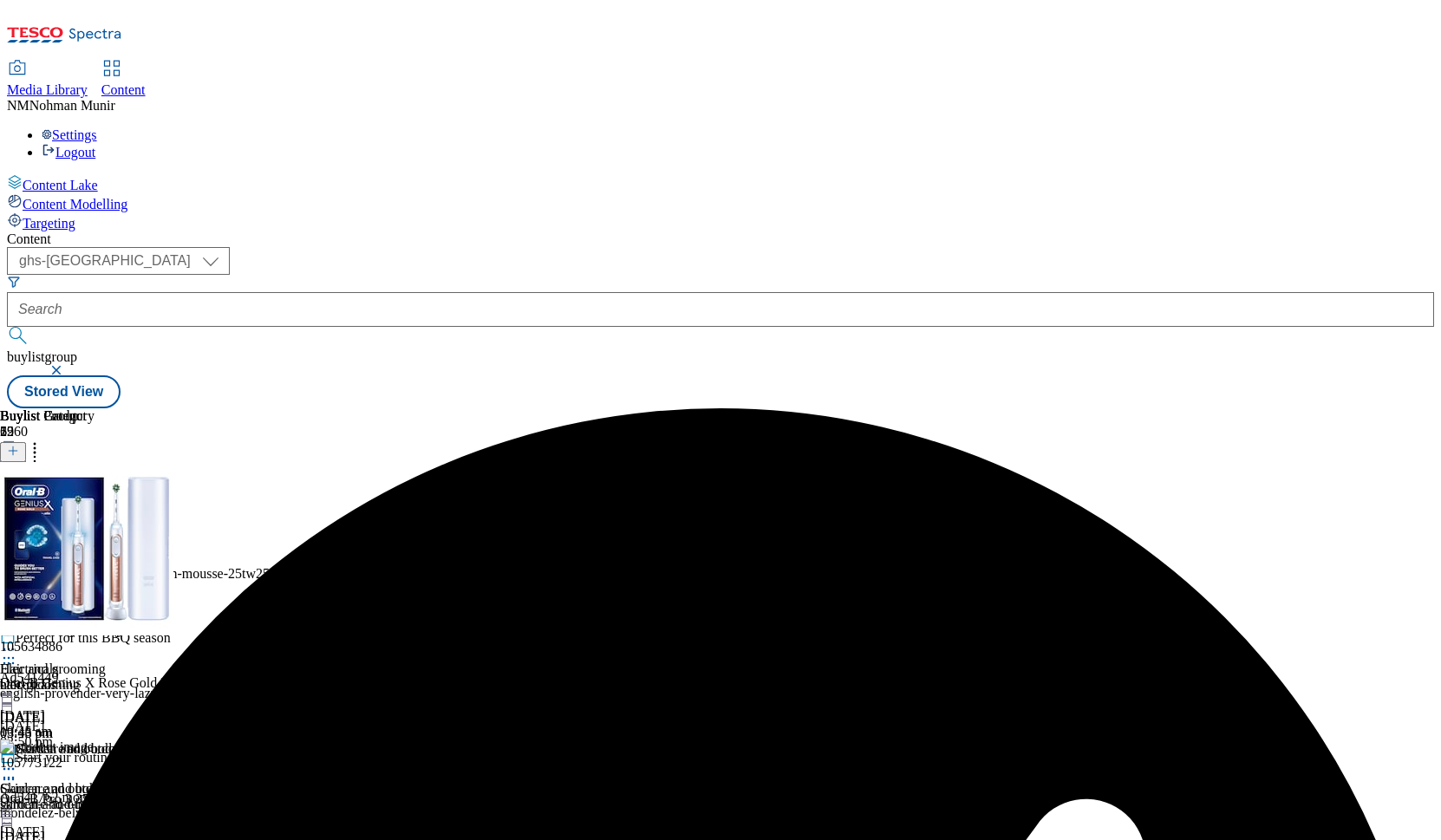
click at [151, 621] on div "Hair and grooming Hair and grooming hair-grooming [DATE] 03:46 pm" at bounding box center [75, 681] width 151 height 119
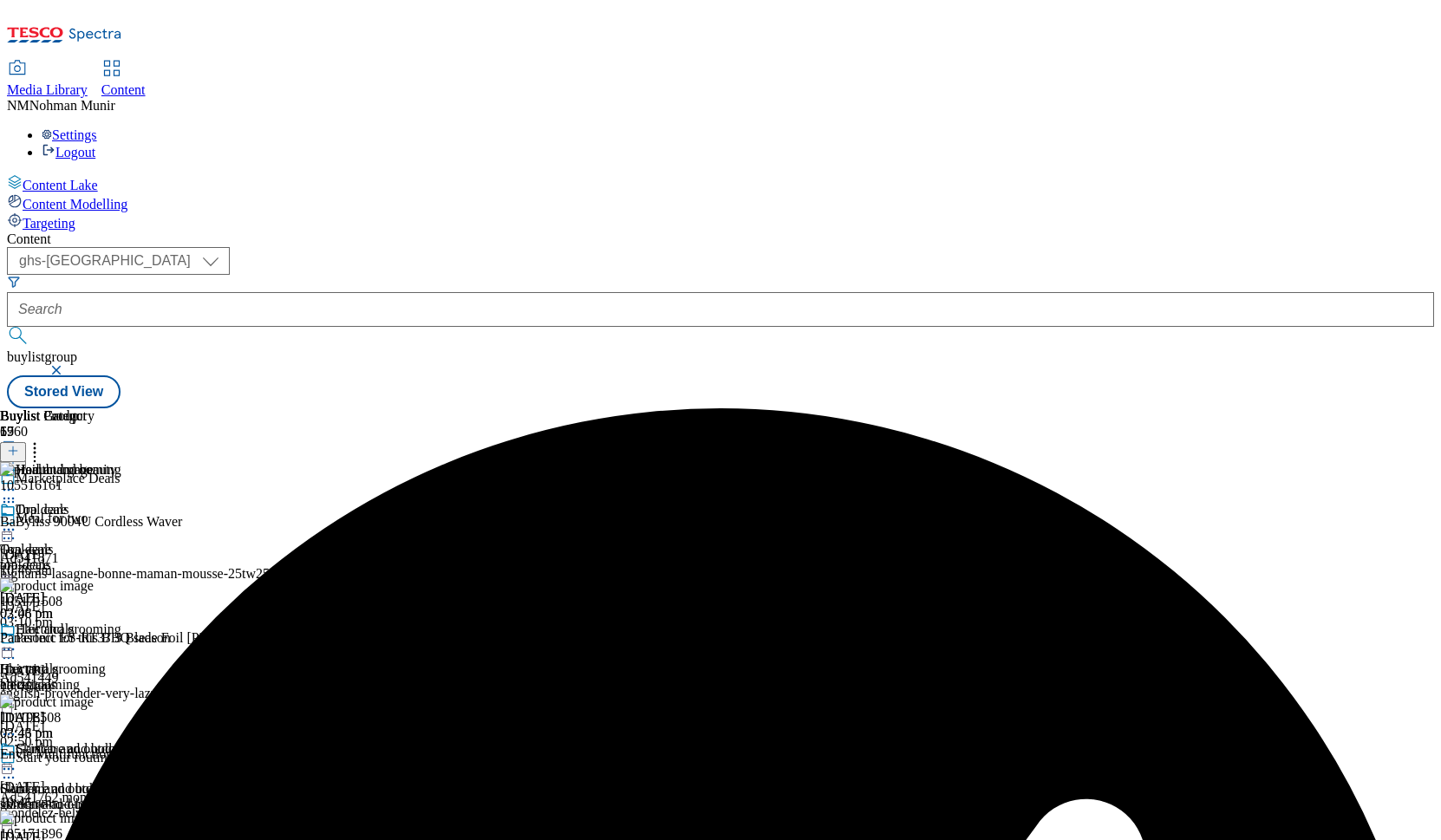
scroll to position [0, 98]
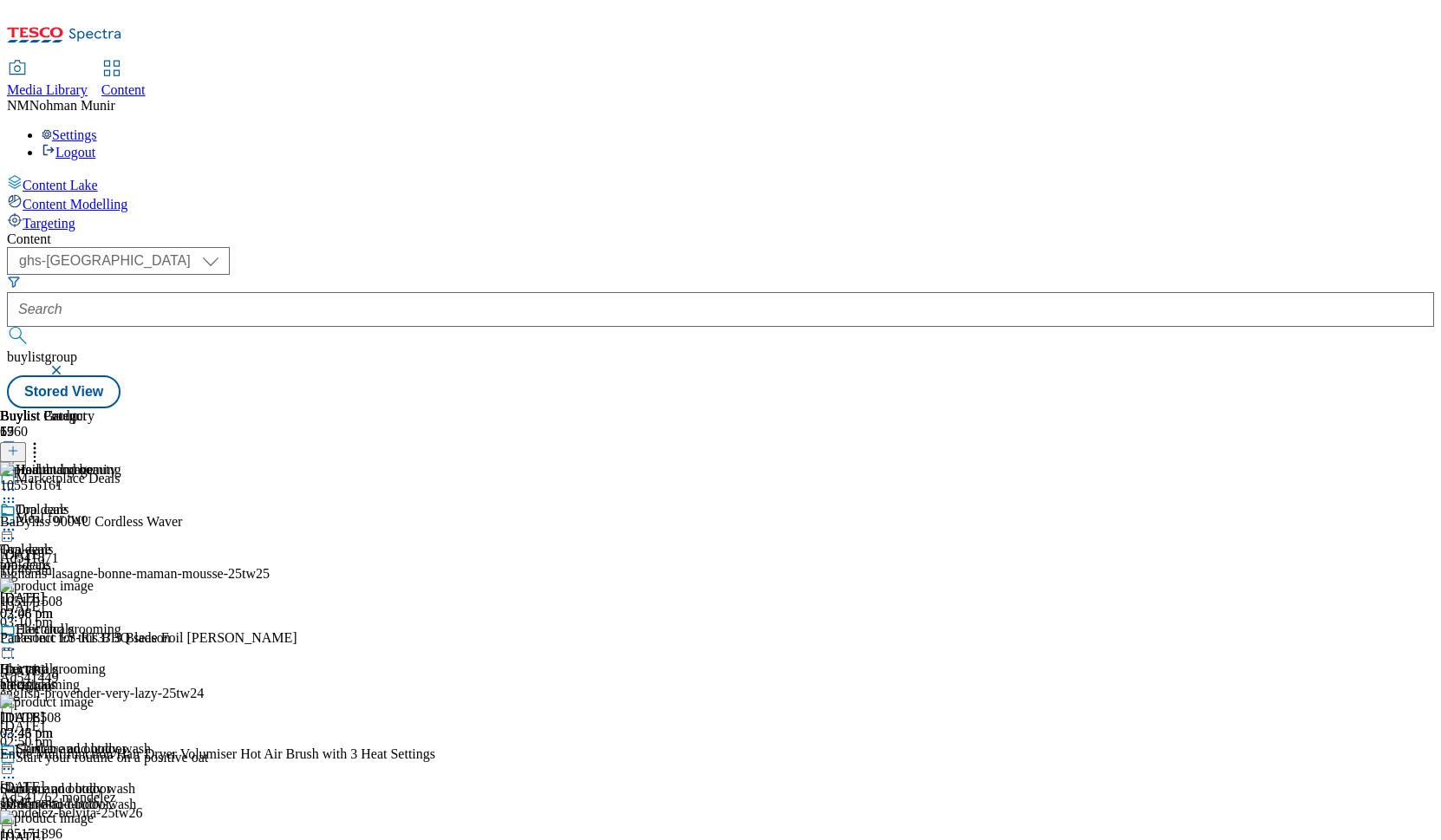
click at [19, 445] on icon at bounding box center [12, 451] width 12 height 12
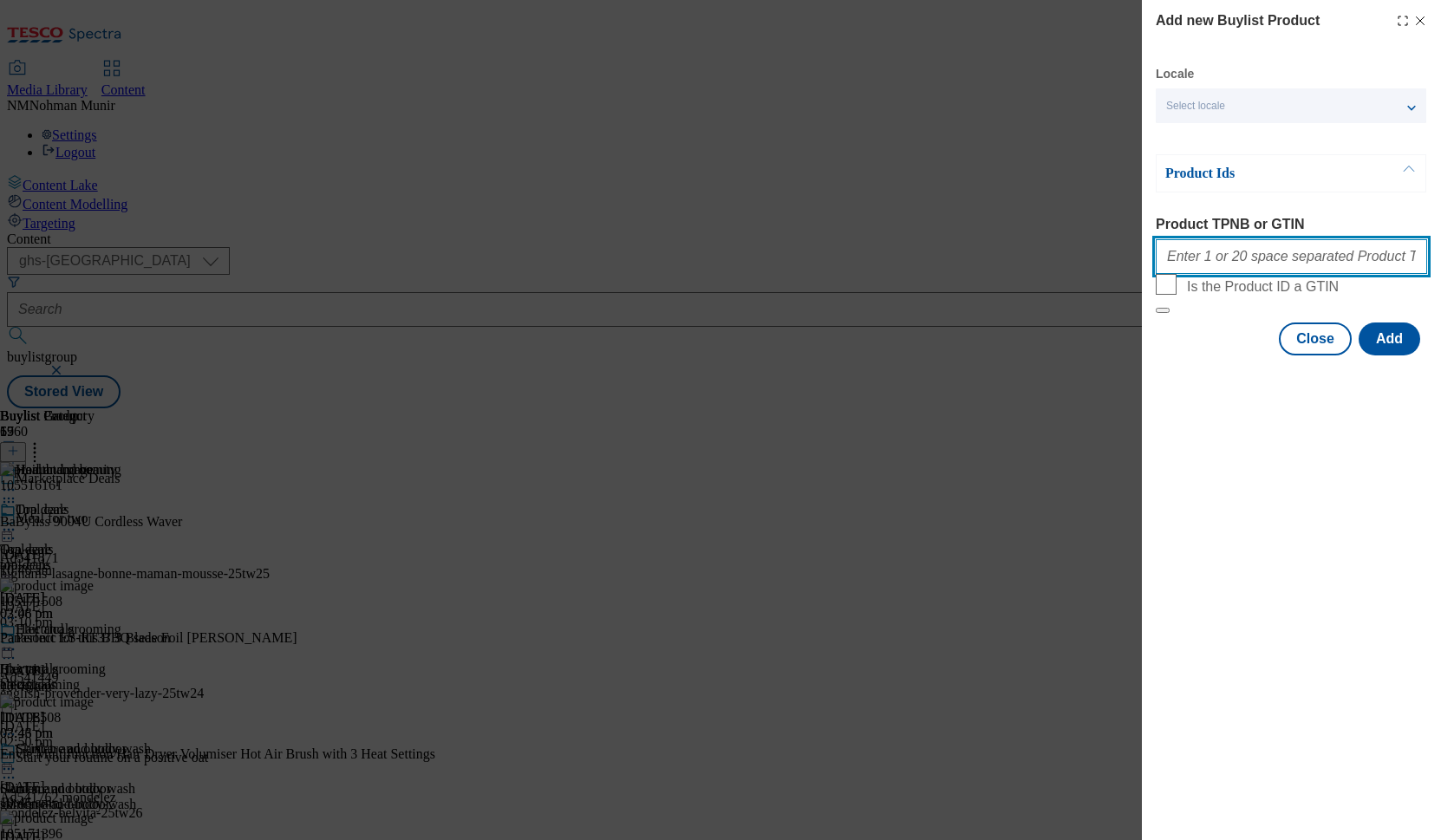
click at [1236, 269] on input "Product TPNB or GTIN" at bounding box center [1292, 257] width 271 height 34
paste input "105260576 105260569 105183338 105183339 105260567 105359981 105260566 105378208"
type input "105260576 105260569 105183338 105183339 105260567 105359981 105260566 105378208"
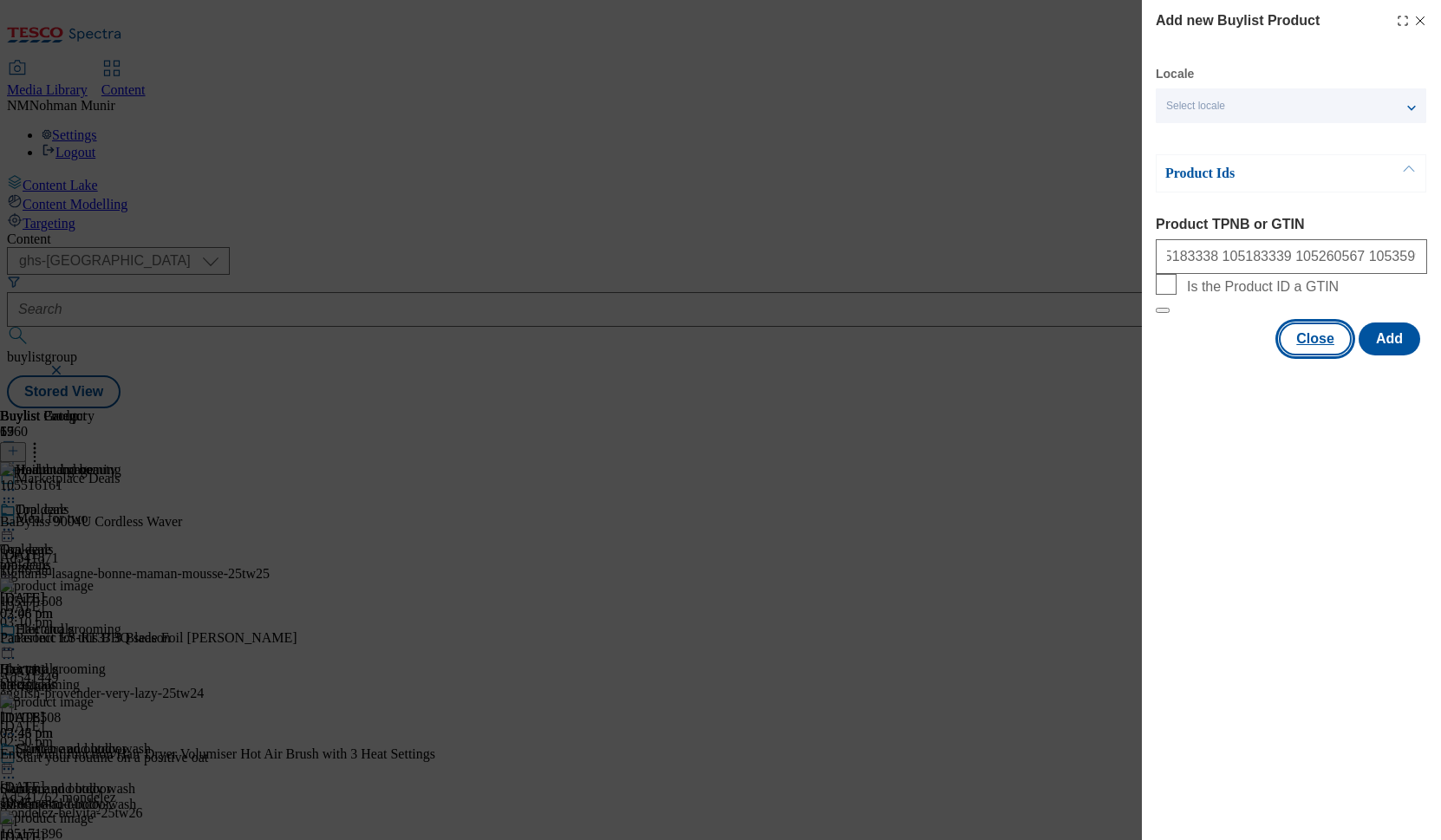
click at [1325, 355] on button "Close" at bounding box center [1316, 339] width 73 height 33
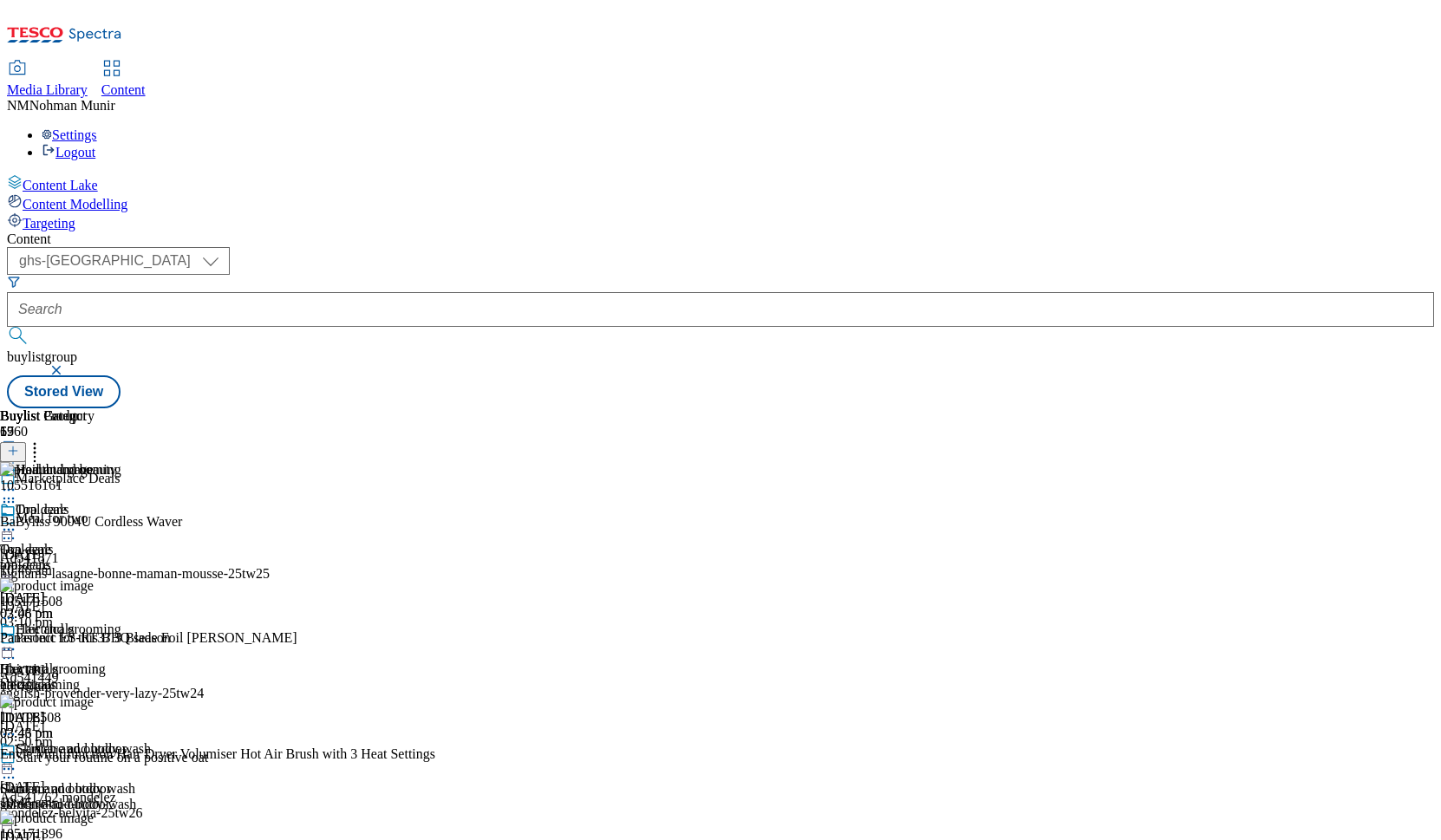
scroll to position [0, 0]
click at [19, 445] on icon at bounding box center [12, 451] width 12 height 12
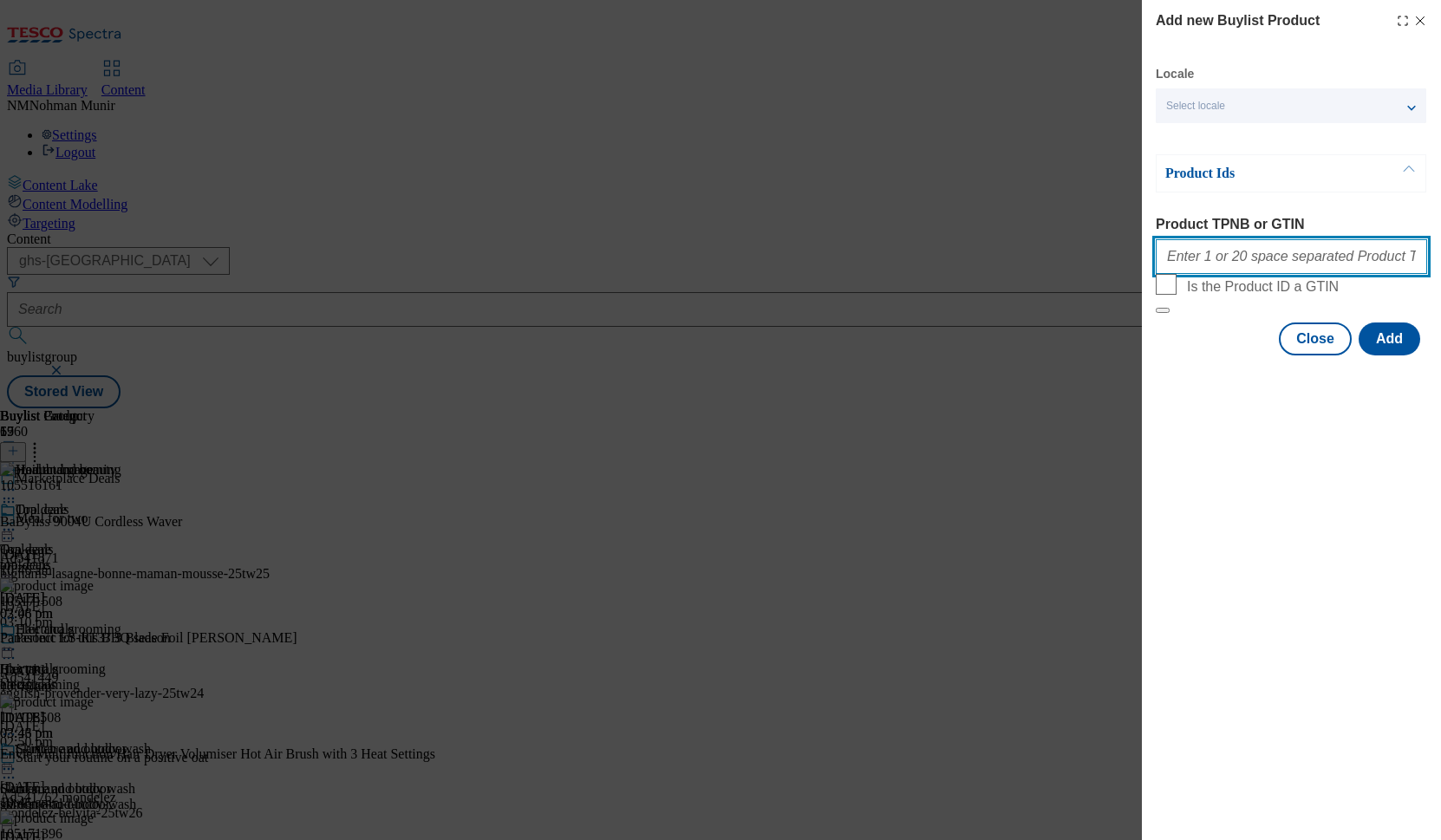
click at [1277, 254] on input "Product TPNB or GTIN" at bounding box center [1292, 257] width 271 height 34
paste input "325227066 325226931 325227003 325227053 325226969"
type input "325227066 325226931 325227003 325227053 325226969"
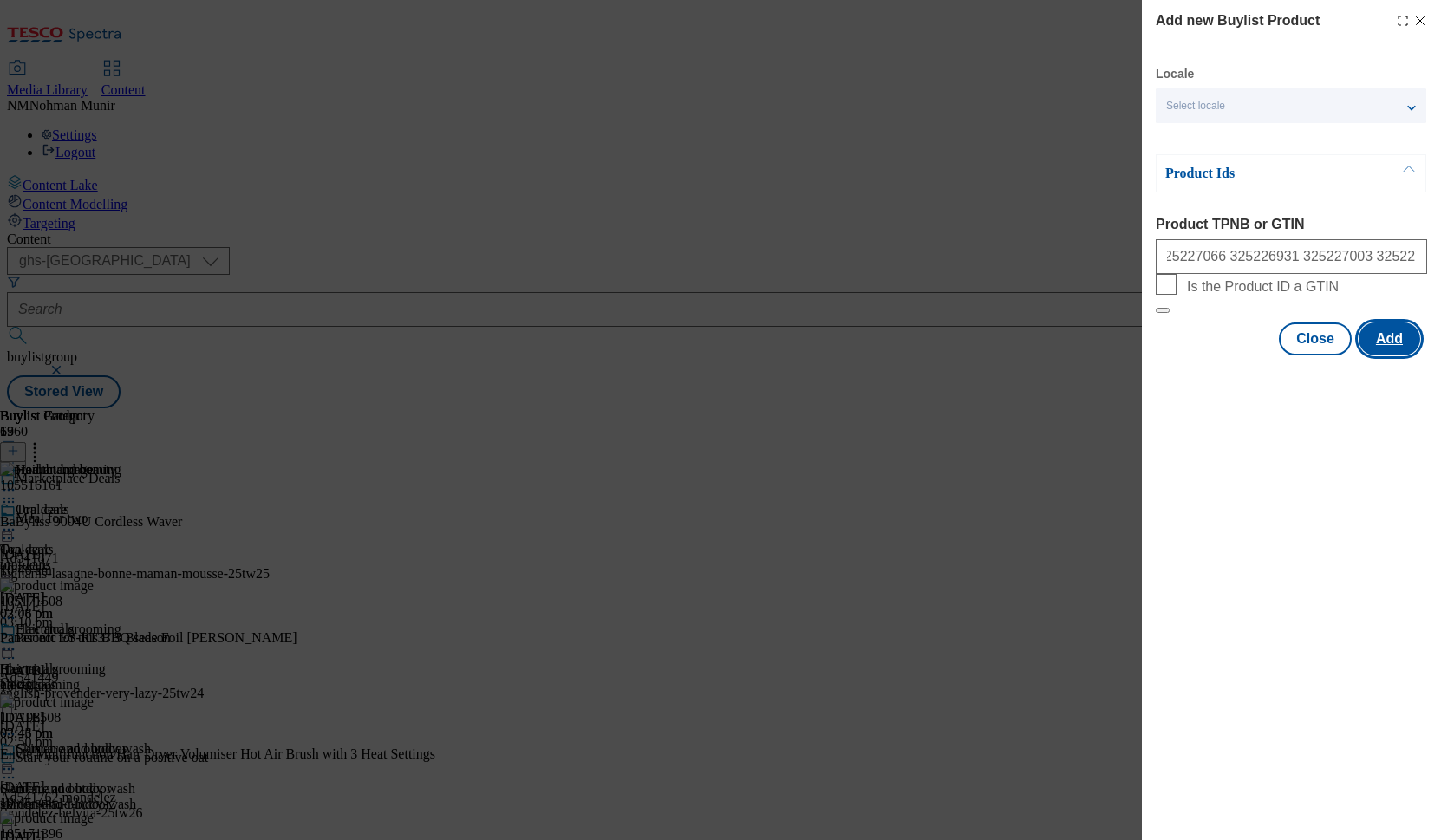
click at [1325, 355] on button "Add" at bounding box center [1389, 339] width 61 height 33
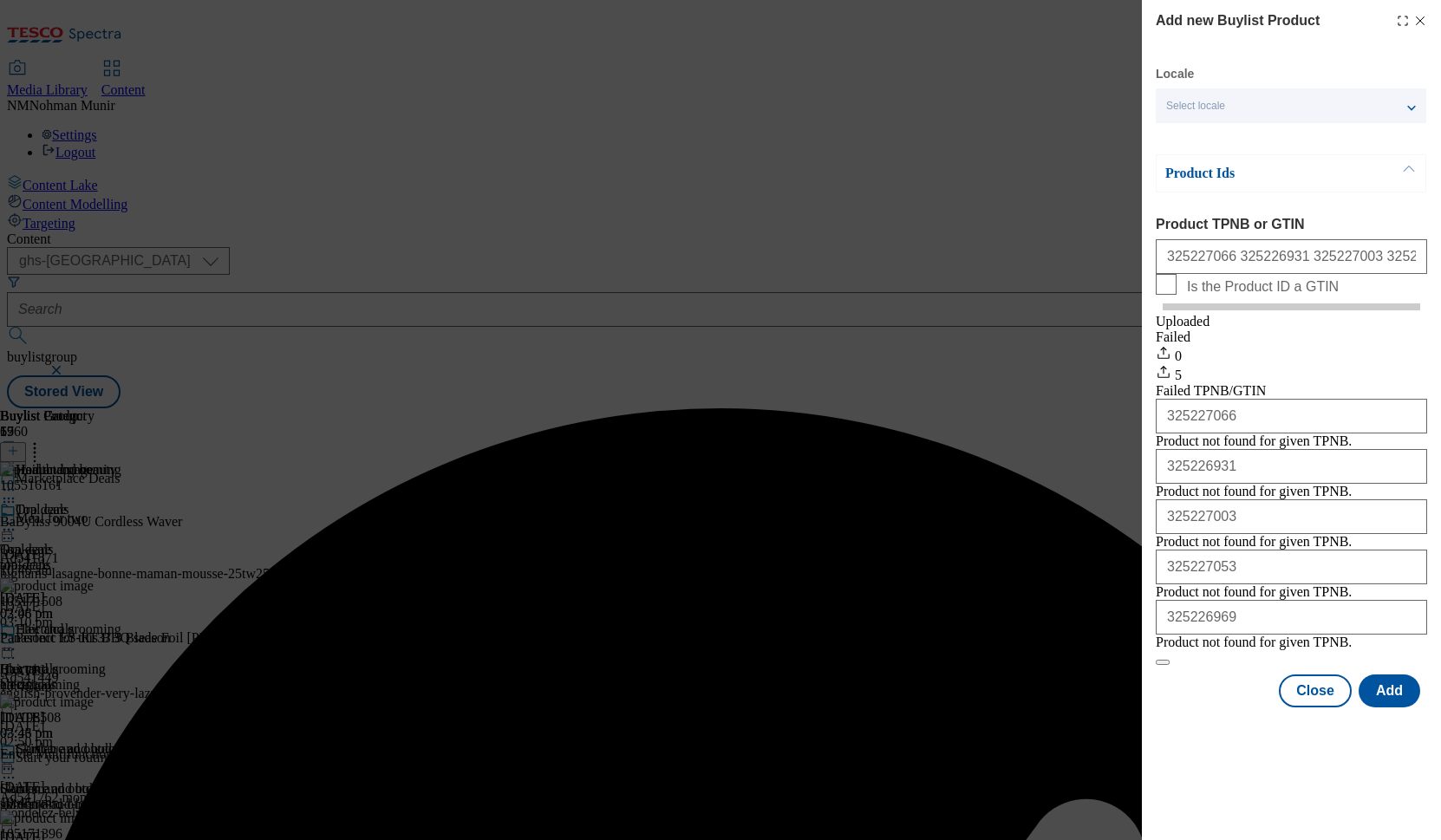
scroll to position [26, 0]
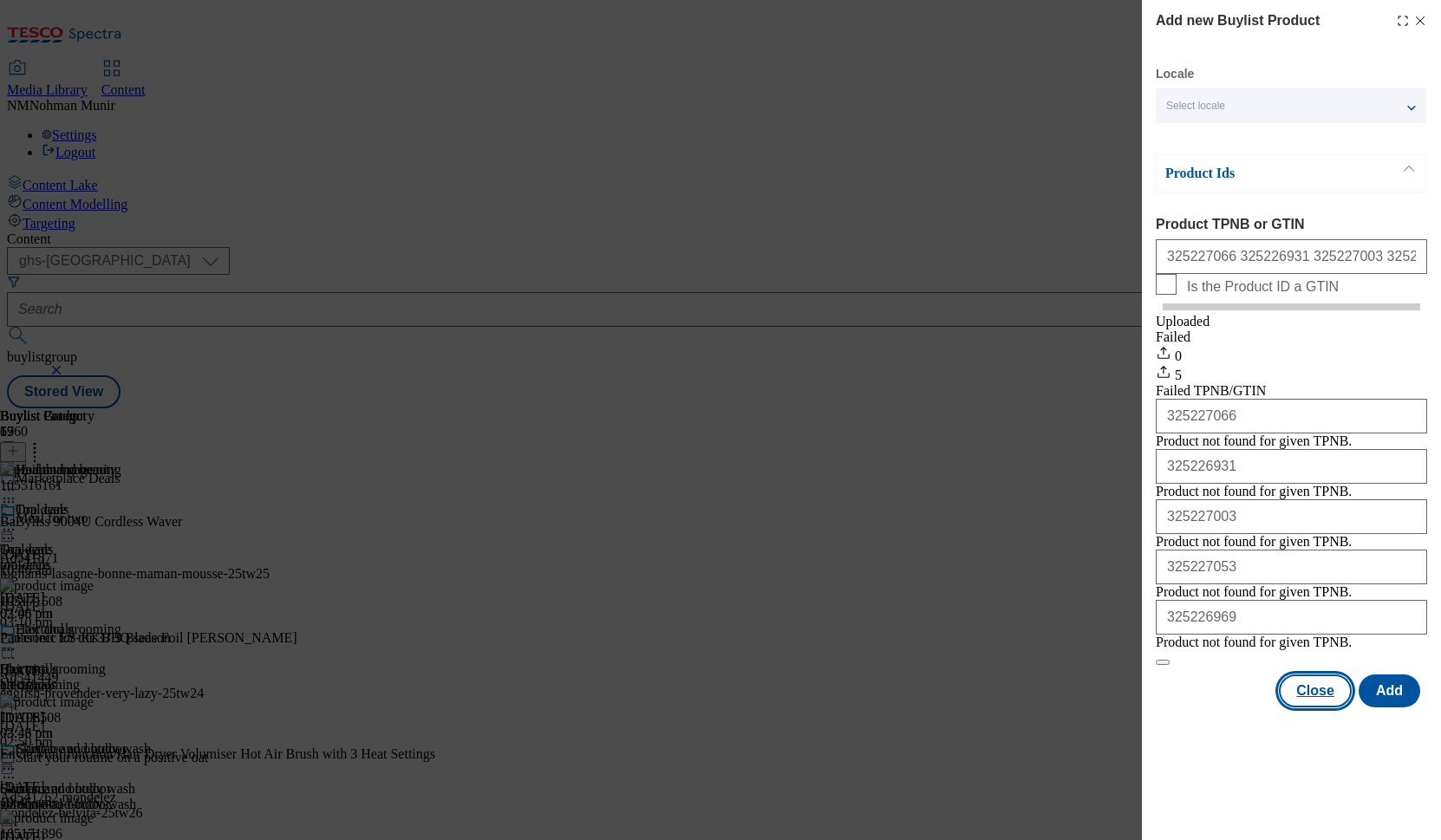
click at [1300, 707] on button "Close" at bounding box center [1316, 691] width 73 height 33
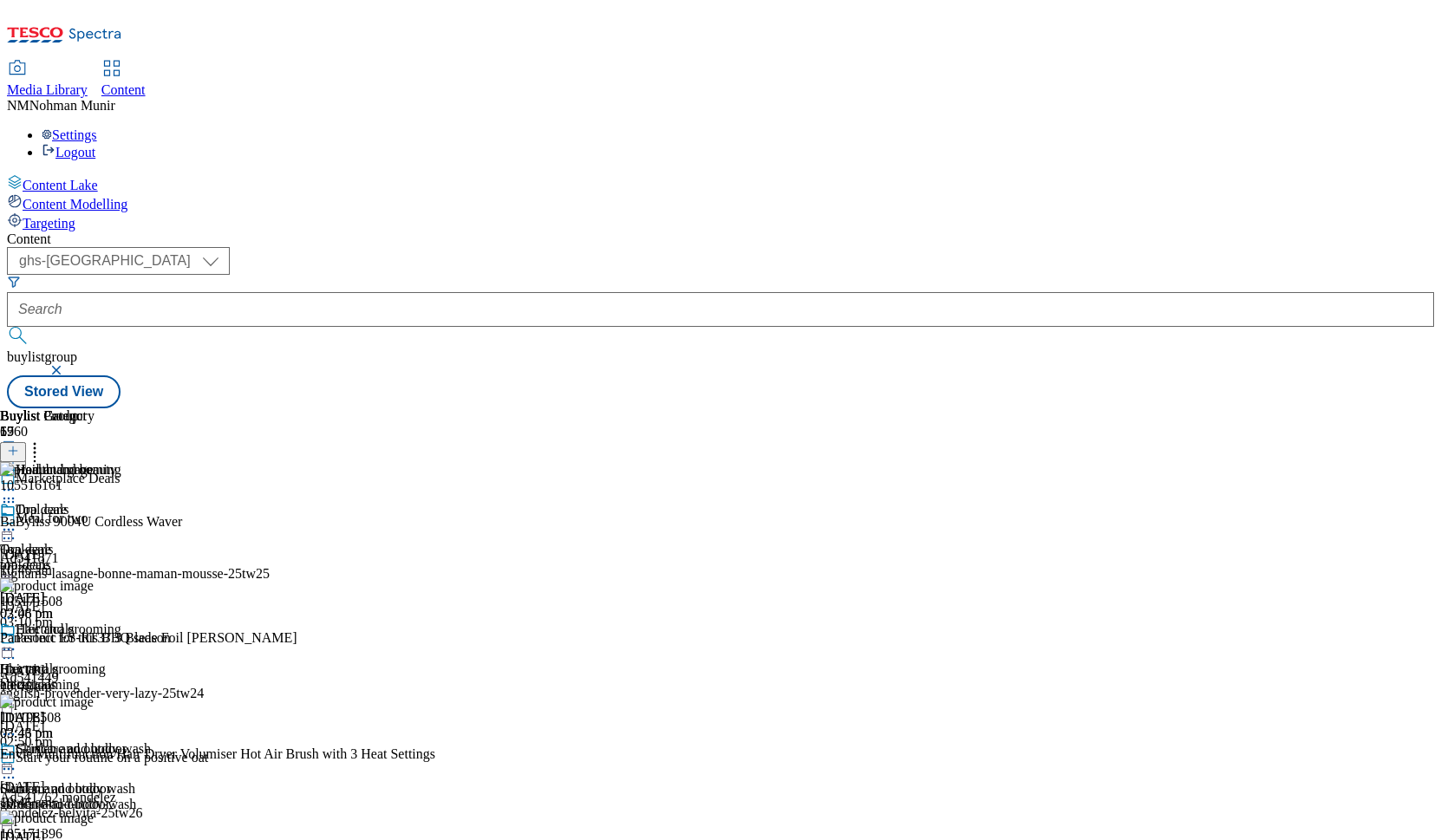
scroll to position [2532, 0]
click at [17, 640] on icon at bounding box center [9, 649] width 17 height 17
click at [95, 760] on span "Preview" at bounding box center [74, 766] width 41 height 13
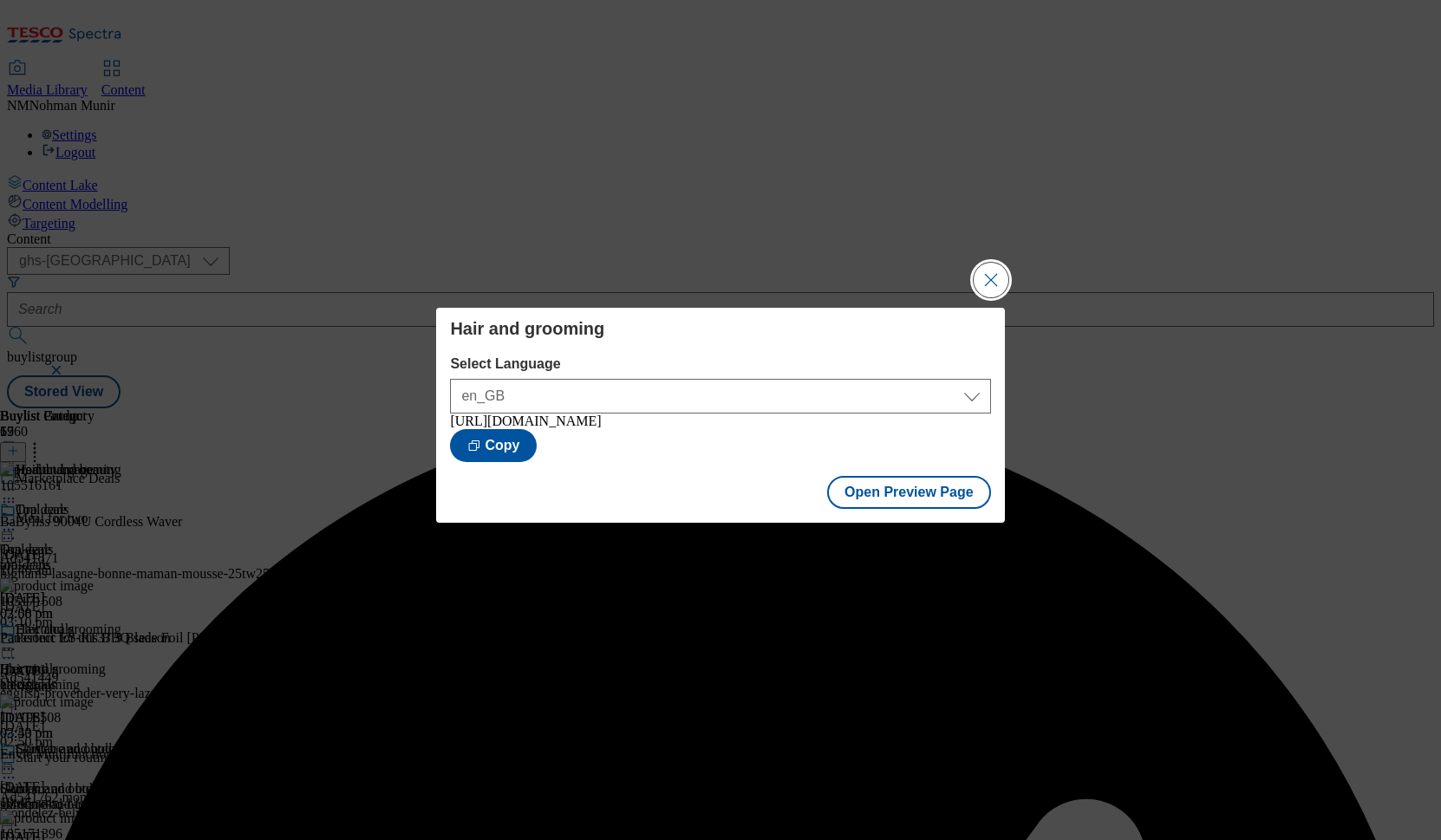
click at [982, 270] on button "Close Modal" at bounding box center [991, 280] width 34 height 34
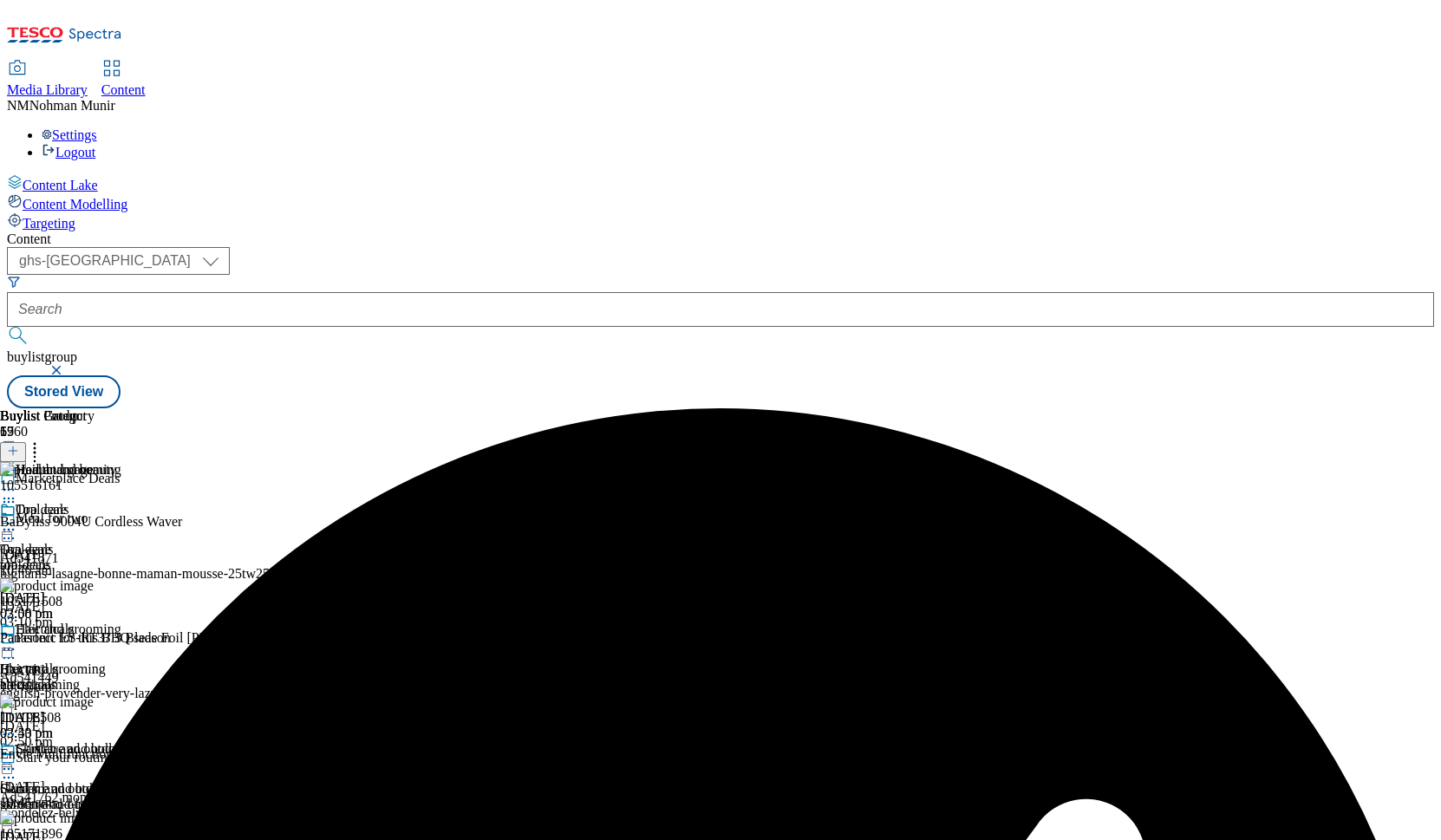
click at [17, 640] on icon at bounding box center [9, 649] width 17 height 17
click at [99, 815] on button "Publish" at bounding box center [66, 825] width 64 height 20
